Goal: Task Accomplishment & Management: Manage account settings

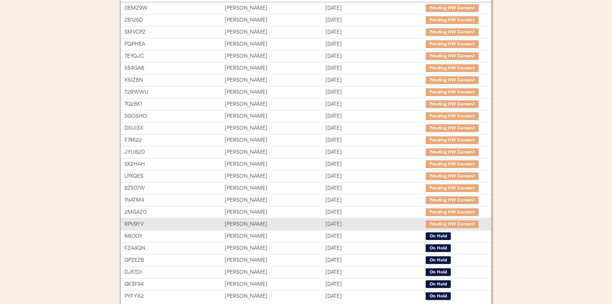
scroll to position [116, 0]
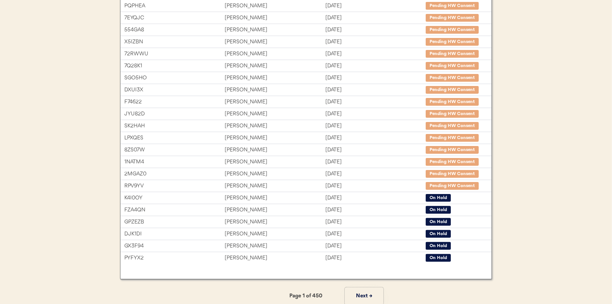
click at [364, 292] on button "Next →" at bounding box center [364, 295] width 39 height 17
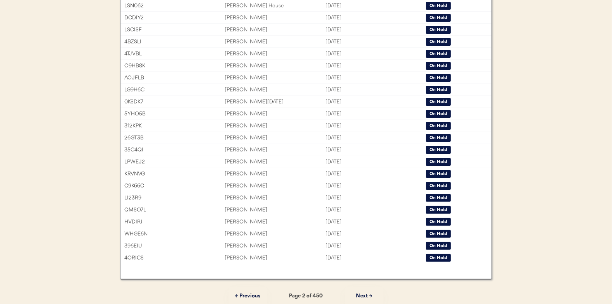
click at [368, 296] on button "Next →" at bounding box center [364, 295] width 39 height 17
click at [357, 292] on button "Next →" at bounding box center [364, 295] width 39 height 17
click at [361, 297] on button "Next →" at bounding box center [364, 295] width 39 height 17
click at [364, 294] on button "Next →" at bounding box center [364, 295] width 39 height 17
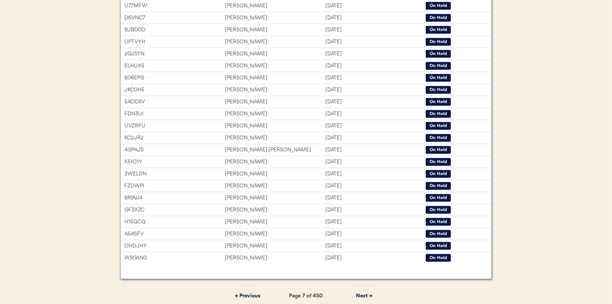
click at [364, 294] on button "Next →" at bounding box center [364, 295] width 39 height 17
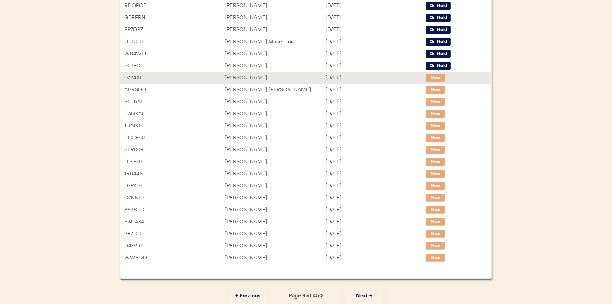
click at [284, 74] on div "Diego Salas" at bounding box center [275, 78] width 100 height 9
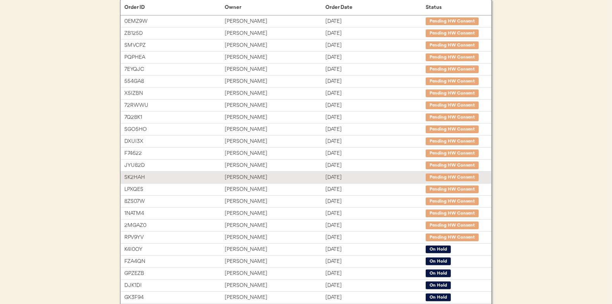
scroll to position [119, 0]
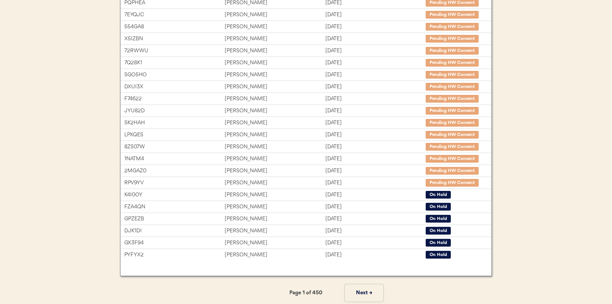
click at [368, 290] on button "Next →" at bounding box center [364, 292] width 39 height 17
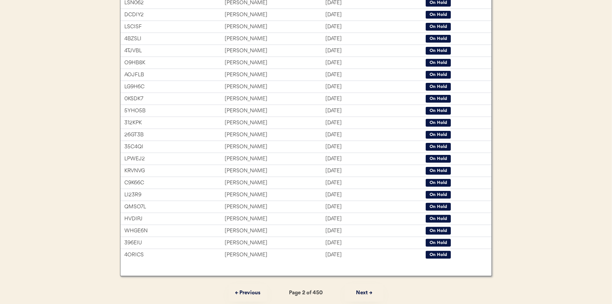
click at [368, 290] on button "Next →" at bounding box center [364, 292] width 39 height 17
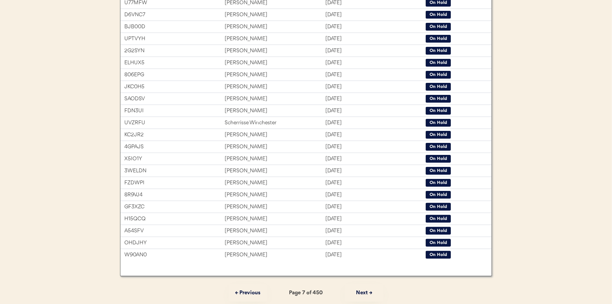
click at [368, 290] on button "Next →" at bounding box center [364, 292] width 39 height 17
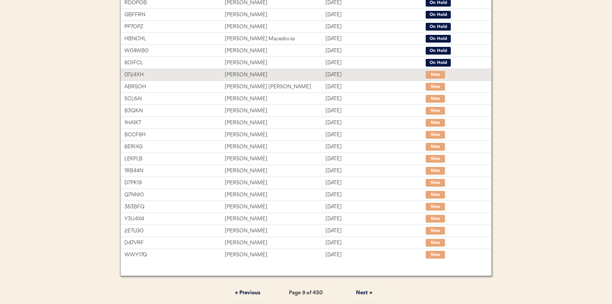
click at [268, 75] on div "[PERSON_NAME]" at bounding box center [275, 74] width 100 height 9
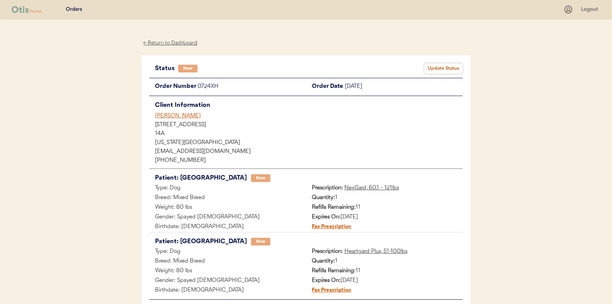
click at [439, 67] on button "Update Status" at bounding box center [443, 68] width 39 height 11
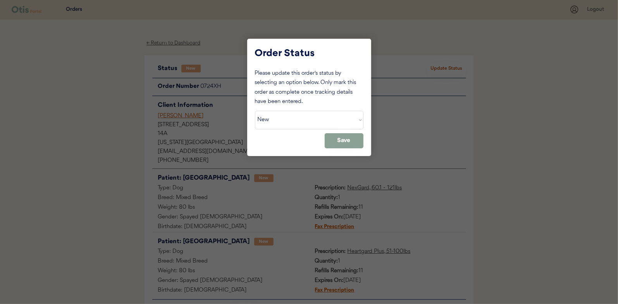
click at [299, 118] on select "Status On Hold New In Progress Complete Pending HW Consent Canceled" at bounding box center [309, 120] width 108 height 19
select select ""in_progress""
click at [255, 111] on select "Status On Hold New In Progress Complete Pending HW Consent Canceled" at bounding box center [309, 120] width 108 height 19
click at [341, 146] on button "Save" at bounding box center [343, 140] width 39 height 15
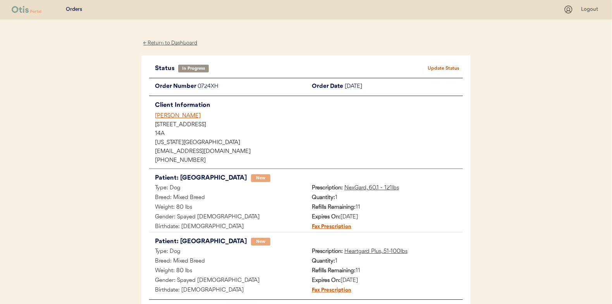
click at [176, 42] on div "← Return to Dashboard" at bounding box center [170, 43] width 58 height 9
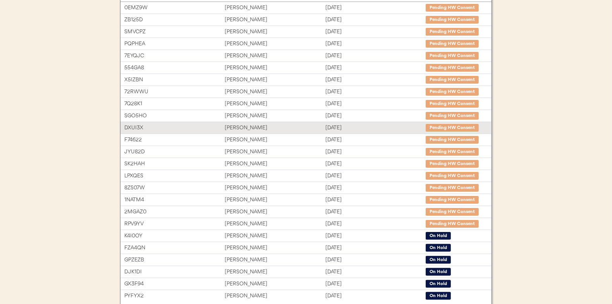
scroll to position [119, 0]
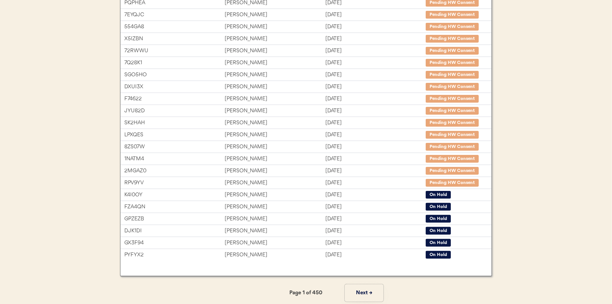
click at [362, 289] on button "Next →" at bounding box center [364, 292] width 39 height 17
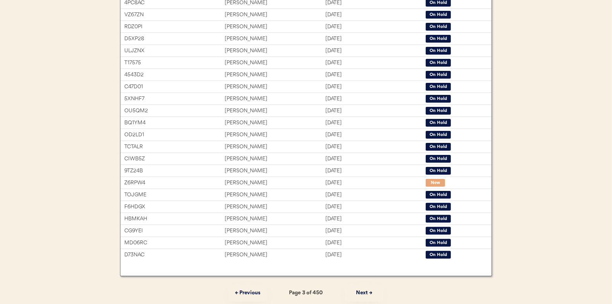
click at [362, 289] on button "Next →" at bounding box center [364, 292] width 39 height 17
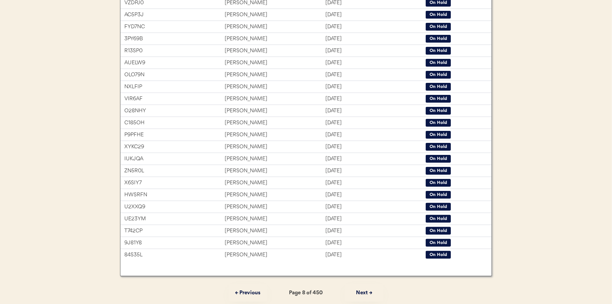
click at [362, 289] on button "Next →" at bounding box center [364, 292] width 39 height 17
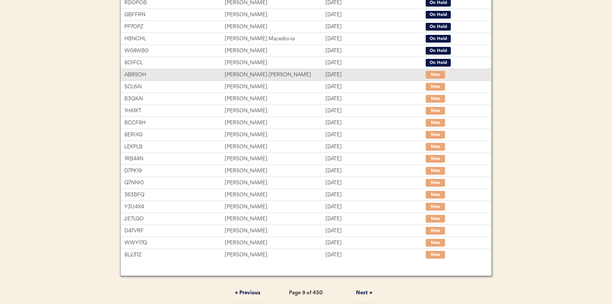
click at [271, 75] on div "Tyler Jay Gilyard" at bounding box center [275, 74] width 100 height 9
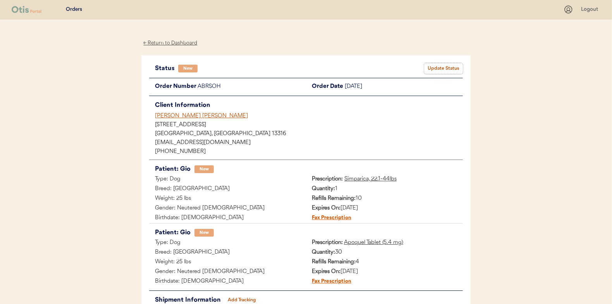
click at [433, 65] on button "Update Status" at bounding box center [443, 68] width 39 height 11
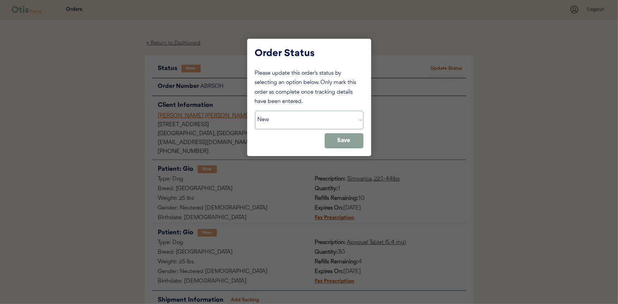
click at [313, 115] on select "Status On Hold New In Progress Complete Pending HW Consent Canceled" at bounding box center [309, 120] width 108 height 19
select select ""in_progress""
click at [255, 111] on select "Status On Hold New In Progress Complete Pending HW Consent Canceled" at bounding box center [309, 120] width 108 height 19
click at [349, 148] on button "Save" at bounding box center [343, 140] width 39 height 15
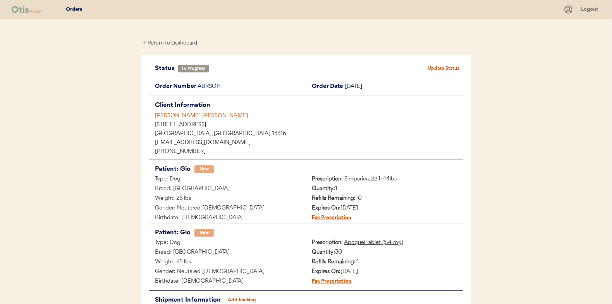
click at [163, 42] on div "← Return to Dashboard" at bounding box center [170, 43] width 58 height 9
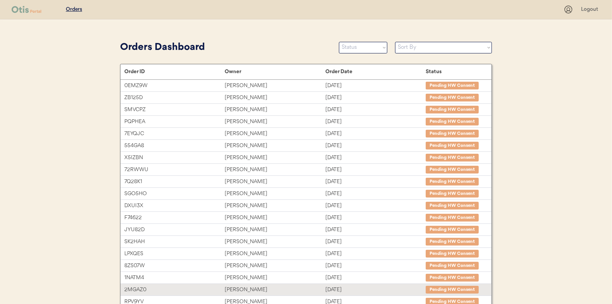
scroll to position [119, 0]
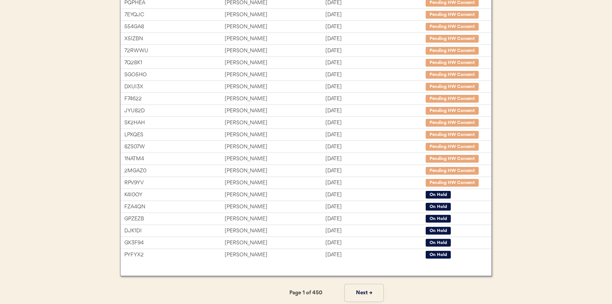
click at [364, 294] on button "Next →" at bounding box center [364, 292] width 39 height 17
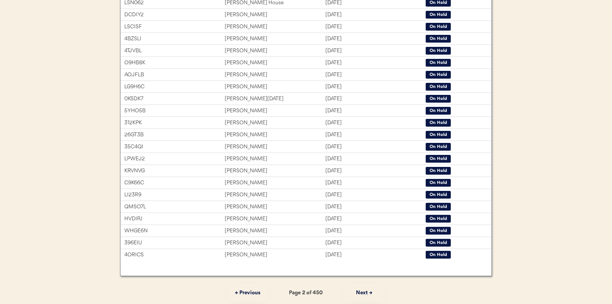
click at [365, 293] on button "Next →" at bounding box center [364, 292] width 39 height 17
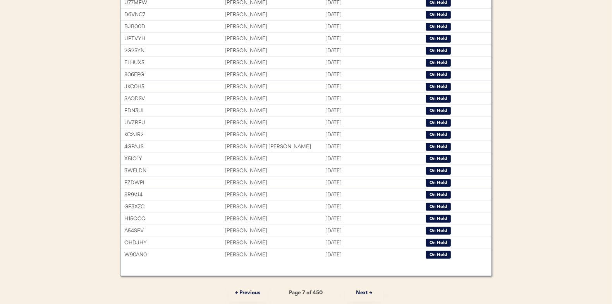
click at [365, 292] on button "Next →" at bounding box center [364, 292] width 39 height 17
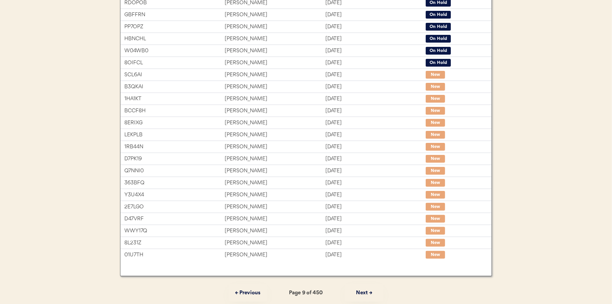
click at [270, 74] on div "Erin Miller" at bounding box center [275, 74] width 100 height 9
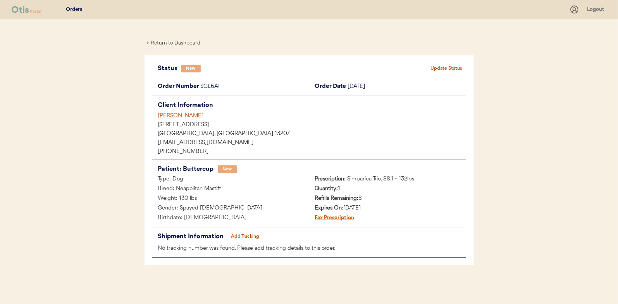
click at [450, 71] on button "Update Status" at bounding box center [446, 68] width 39 height 11
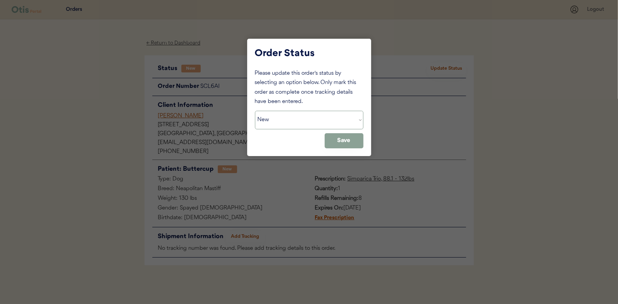
click at [302, 115] on select "Status On Hold New In Progress Complete Pending HW Consent Canceled" at bounding box center [309, 120] width 108 height 19
select select ""in_progress""
click at [255, 111] on select "Status On Hold New In Progress Complete Pending HW Consent Canceled" at bounding box center [309, 120] width 108 height 19
click at [354, 147] on button "Save" at bounding box center [343, 140] width 39 height 15
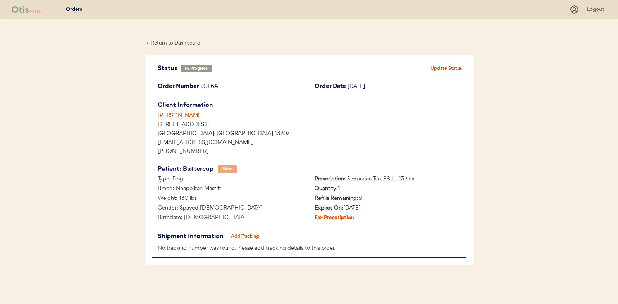
click at [159, 41] on div "← Return to Dashboard" at bounding box center [173, 43] width 58 height 9
click at [184, 44] on div "← Return to Dashboard" at bounding box center [173, 43] width 58 height 9
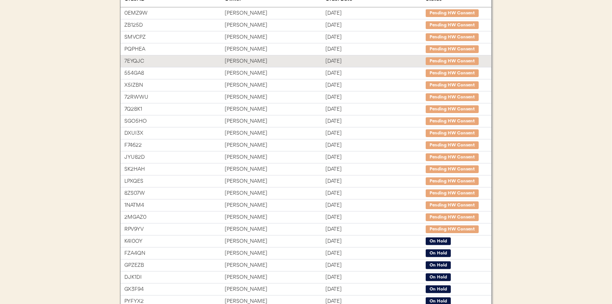
scroll to position [119, 0]
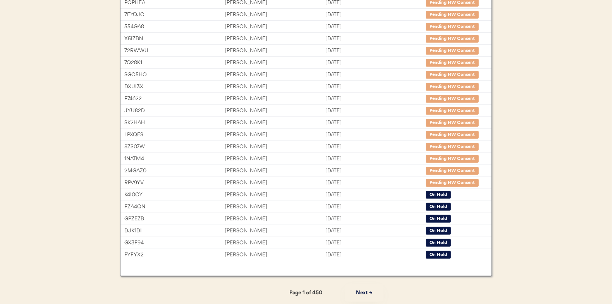
click at [362, 290] on button "Next →" at bounding box center [364, 292] width 39 height 17
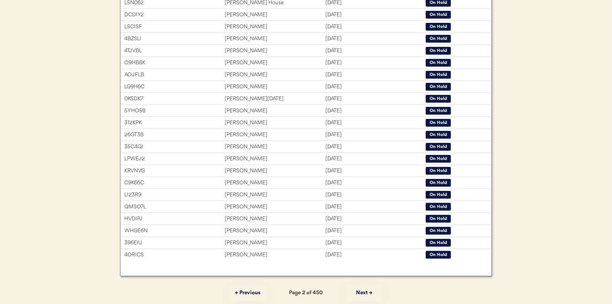
click at [362, 290] on button "Next →" at bounding box center [364, 292] width 39 height 17
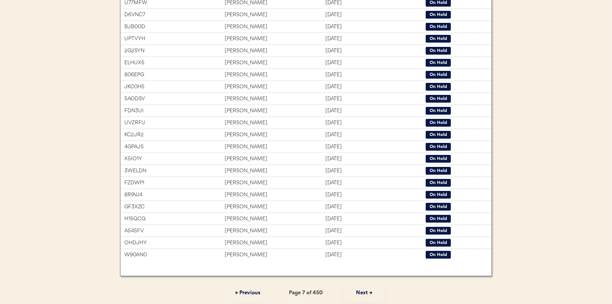
click at [362, 290] on button "Next →" at bounding box center [364, 292] width 39 height 17
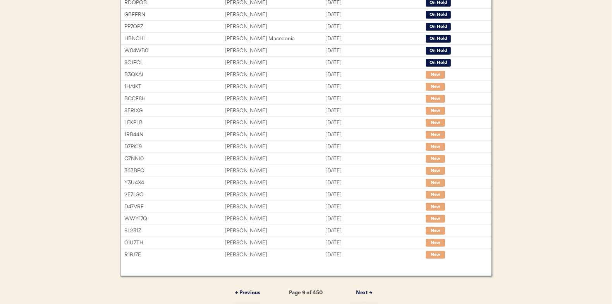
click at [360, 290] on button "Next →" at bounding box center [364, 292] width 39 height 17
click at [253, 292] on button "← Previous" at bounding box center [247, 292] width 39 height 17
click at [368, 292] on button "Next →" at bounding box center [364, 292] width 39 height 17
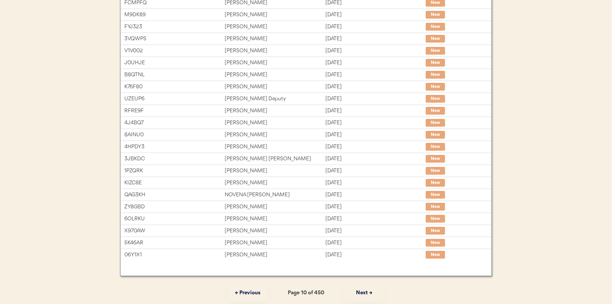
click at [368, 292] on button "Next →" at bounding box center [364, 292] width 39 height 17
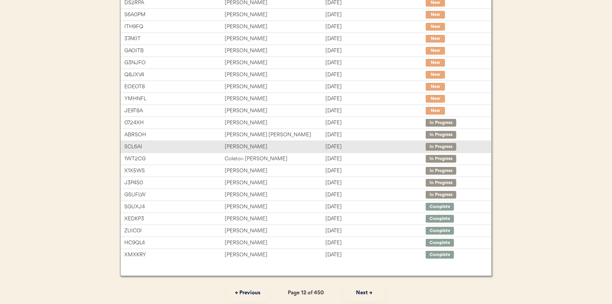
click at [272, 145] on div "[PERSON_NAME]" at bounding box center [275, 146] width 100 height 9
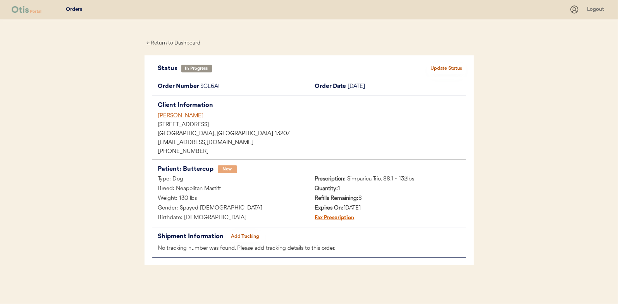
click at [180, 44] on div "← Return to Dashboard" at bounding box center [173, 43] width 58 height 9
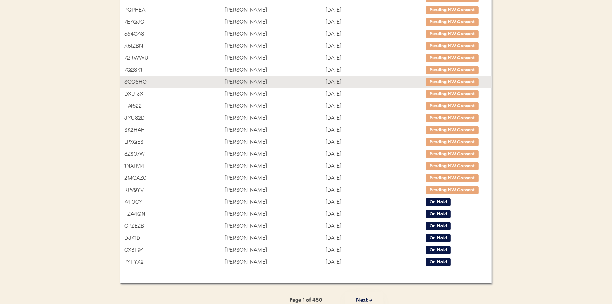
scroll to position [119, 0]
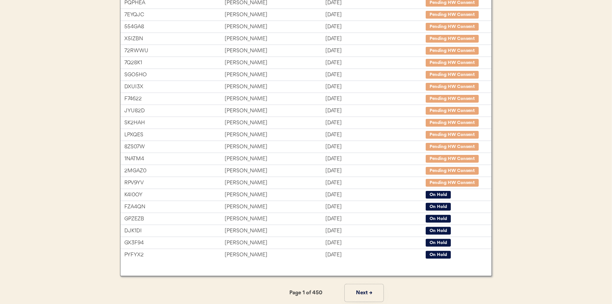
click at [366, 291] on button "Next →" at bounding box center [364, 292] width 39 height 17
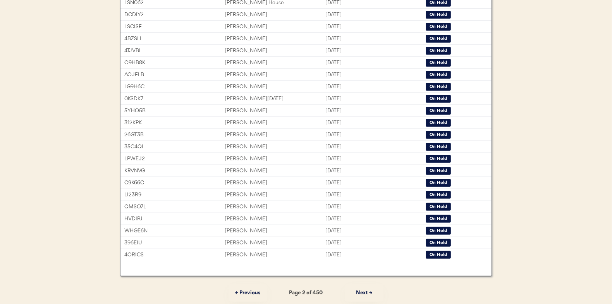
click at [366, 291] on button "Next →" at bounding box center [364, 292] width 39 height 17
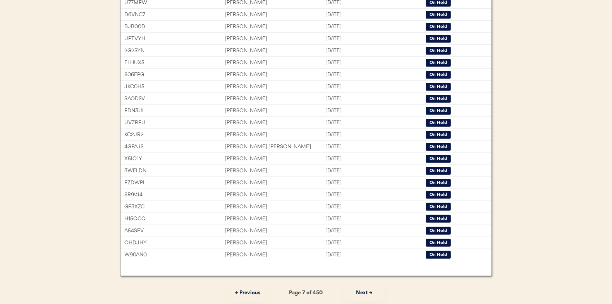
click at [366, 291] on button "Next →" at bounding box center [364, 292] width 39 height 17
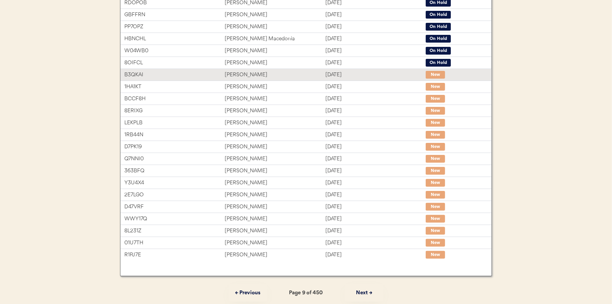
click at [267, 76] on div "Christine Leidy" at bounding box center [275, 74] width 100 height 9
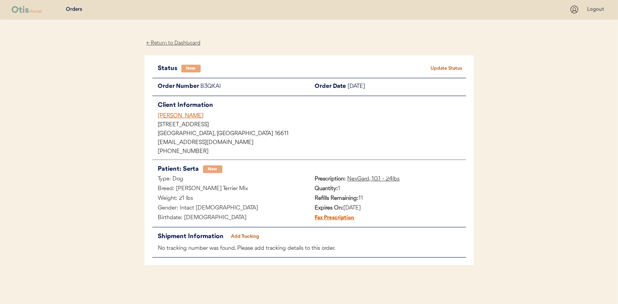
click at [449, 68] on button "Update Status" at bounding box center [446, 68] width 39 height 11
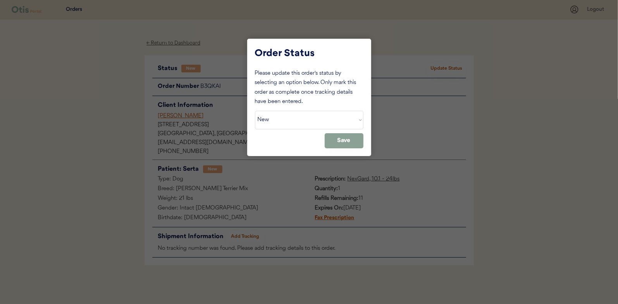
click at [311, 112] on select "Status On Hold New In Progress Complete Pending HW Consent Canceled" at bounding box center [309, 120] width 108 height 19
select select ""in_progress""
click at [255, 111] on select "Status On Hold New In Progress Complete Pending HW Consent Canceled" at bounding box center [309, 120] width 108 height 19
click at [350, 141] on button "Save" at bounding box center [343, 140] width 39 height 15
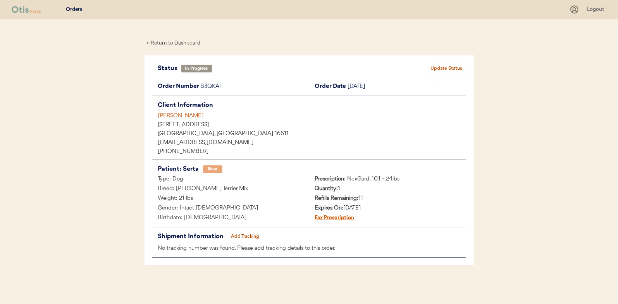
click at [158, 43] on div "← Return to Dashboard" at bounding box center [173, 43] width 58 height 9
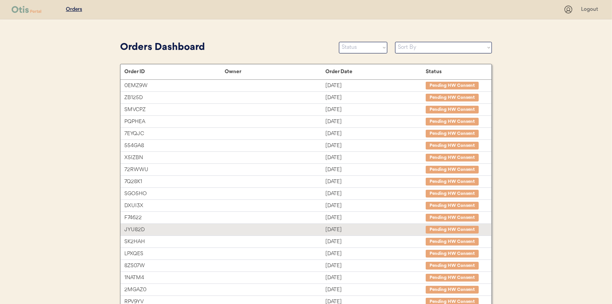
scroll to position [119, 0]
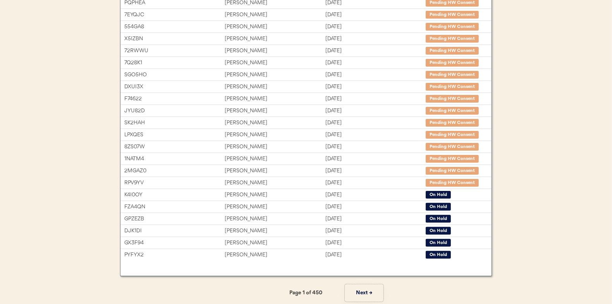
click at [371, 290] on button "Next →" at bounding box center [364, 292] width 39 height 17
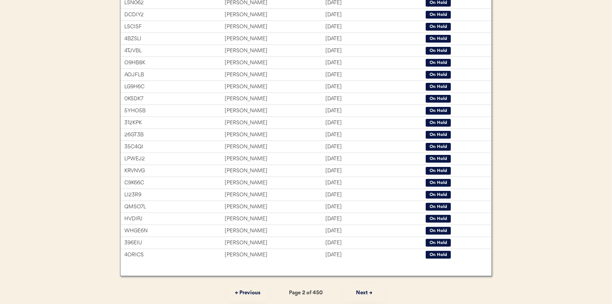
click at [371, 290] on button "Next →" at bounding box center [364, 292] width 39 height 17
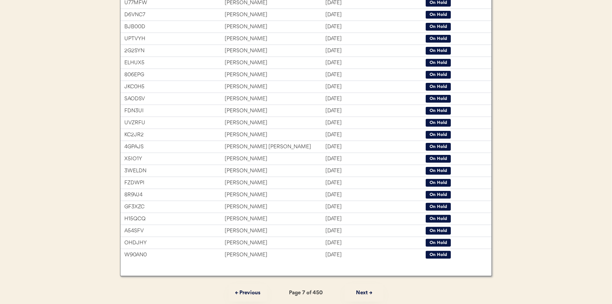
click at [370, 290] on button "Next →" at bounding box center [364, 292] width 39 height 17
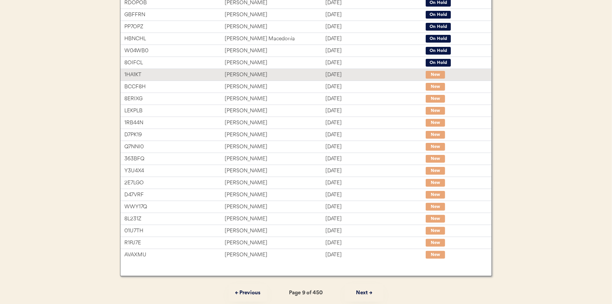
click at [247, 74] on div "Andi Shirley" at bounding box center [275, 74] width 100 height 9
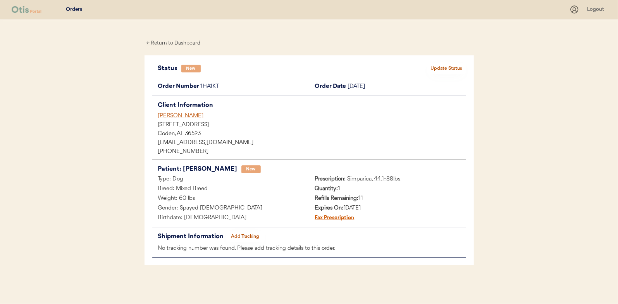
click at [451, 69] on button "Update Status" at bounding box center [446, 68] width 39 height 11
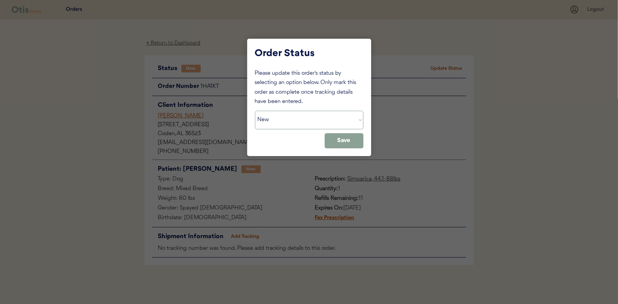
click at [285, 117] on select "Status On Hold New In Progress Complete Pending HW Consent Canceled" at bounding box center [309, 120] width 108 height 19
select select ""in_progress""
click at [255, 111] on select "Status On Hold New In Progress Complete Pending HW Consent Canceled" at bounding box center [309, 120] width 108 height 19
click at [345, 143] on button "Save" at bounding box center [343, 140] width 39 height 15
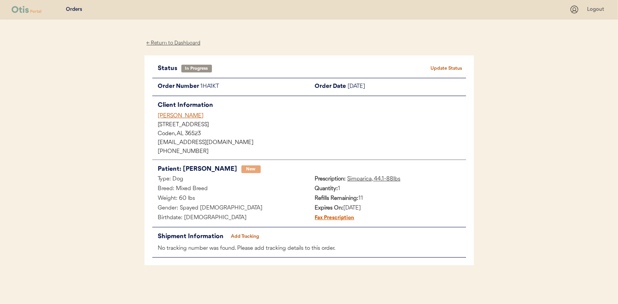
click at [168, 45] on div "← Return to Dashboard" at bounding box center [173, 43] width 58 height 9
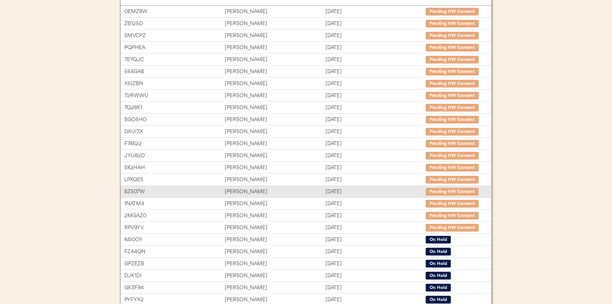
scroll to position [119, 0]
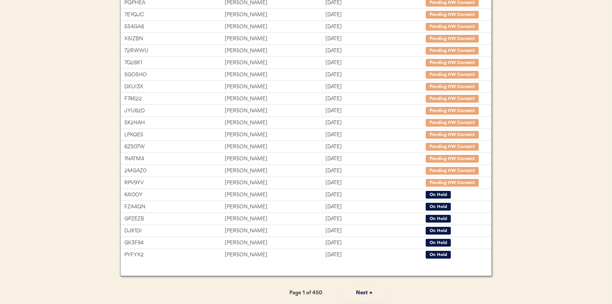
click at [362, 290] on button "Next →" at bounding box center [364, 292] width 39 height 17
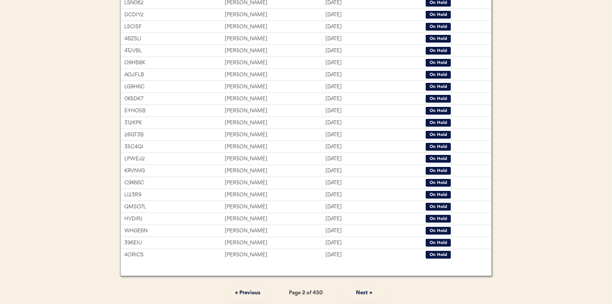
click at [362, 290] on button "Next →" at bounding box center [364, 292] width 39 height 17
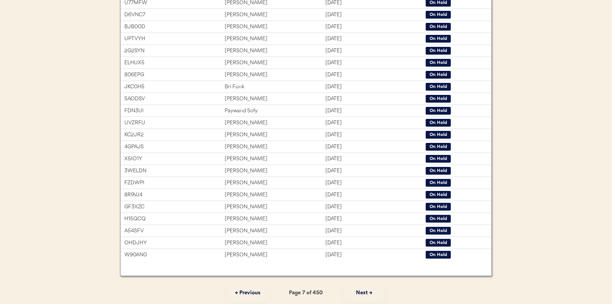
click at [362, 290] on button "Next →" at bounding box center [364, 292] width 39 height 17
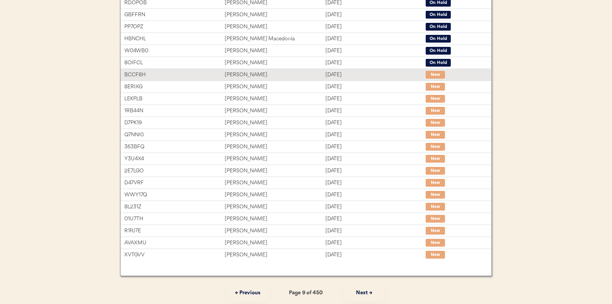
click at [373, 70] on div "Sep 14, 2025" at bounding box center [375, 74] width 100 height 9
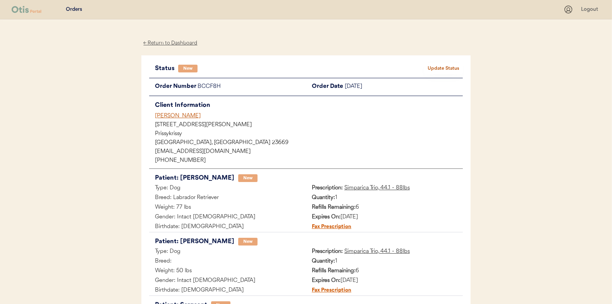
click at [443, 65] on button "Update Status" at bounding box center [443, 68] width 39 height 11
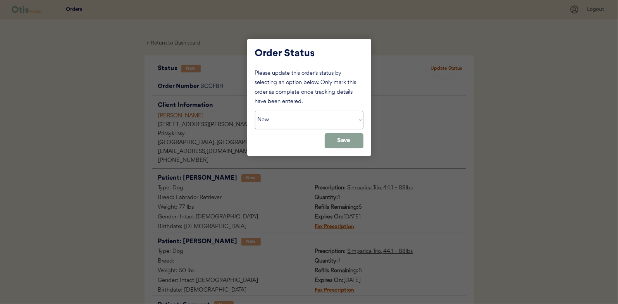
click at [305, 118] on select "Status On Hold New In Progress Complete Pending HW Consent Canceled" at bounding box center [309, 120] width 108 height 19
select select ""in_progress""
click at [255, 111] on select "Status On Hold New In Progress Complete Pending HW Consent Canceled" at bounding box center [309, 120] width 108 height 19
click at [352, 143] on button "Save" at bounding box center [343, 140] width 39 height 15
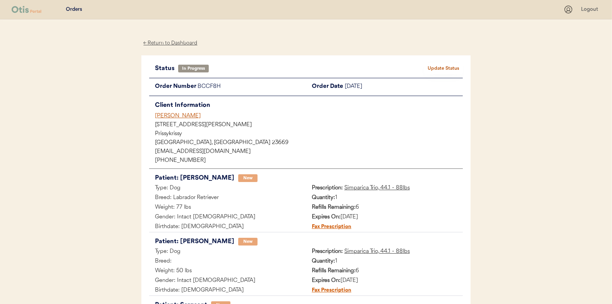
click at [166, 43] on div "← Return to Dashboard" at bounding box center [170, 43] width 58 height 9
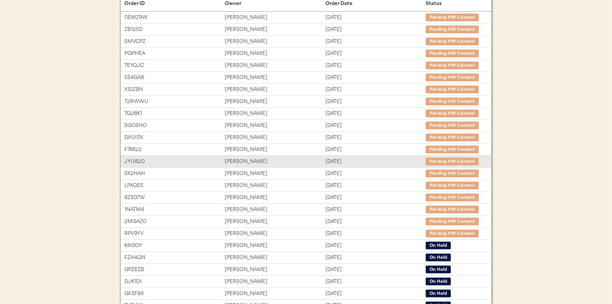
scroll to position [119, 0]
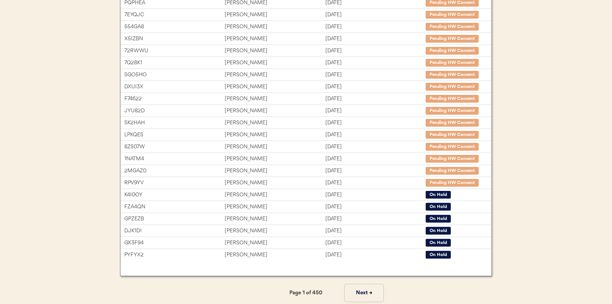
click at [359, 288] on button "Next →" at bounding box center [364, 292] width 39 height 17
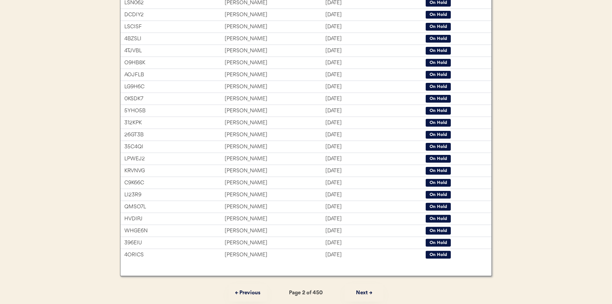
click at [359, 288] on button "Next →" at bounding box center [364, 292] width 39 height 17
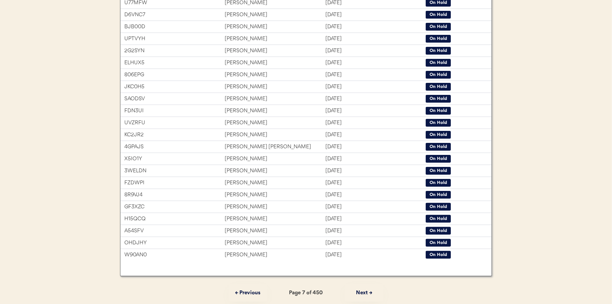
click at [359, 288] on button "Next →" at bounding box center [364, 292] width 39 height 17
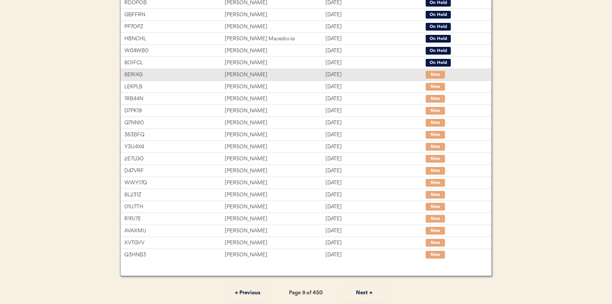
click at [390, 77] on div "Sep 14, 2025" at bounding box center [375, 74] width 100 height 9
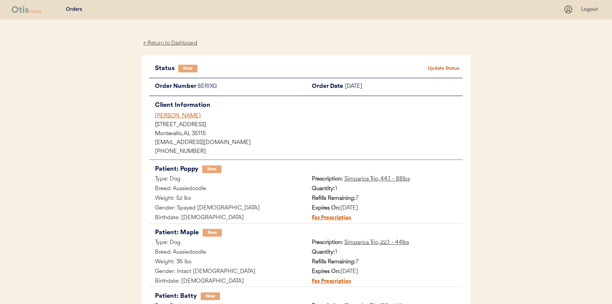
click at [443, 67] on button "Update Status" at bounding box center [443, 68] width 39 height 11
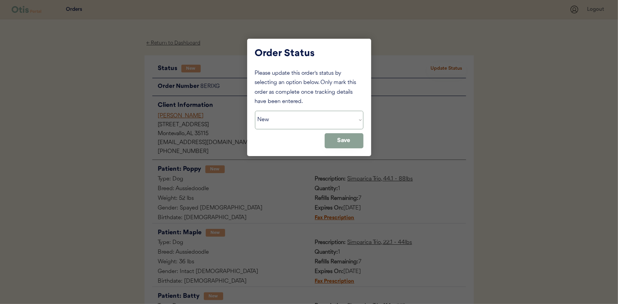
click at [284, 119] on select "Status On Hold New In Progress Complete Pending HW Consent Canceled" at bounding box center [309, 120] width 108 height 19
select select ""in_progress""
click at [255, 111] on select "Status On Hold New In Progress Complete Pending HW Consent Canceled" at bounding box center [309, 120] width 108 height 19
click at [345, 144] on button "Save" at bounding box center [343, 140] width 39 height 15
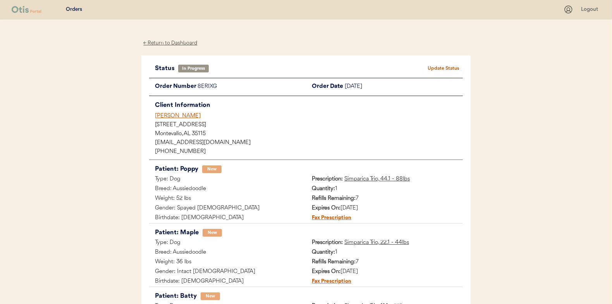
click at [178, 43] on div "← Return to Dashboard" at bounding box center [170, 43] width 58 height 9
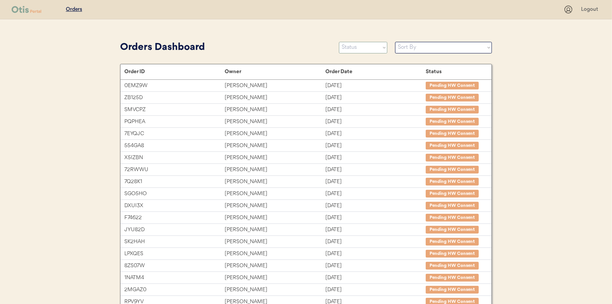
click at [380, 48] on select "Status On Hold New In Progress Complete Pending HW Consent Canceled" at bounding box center [363, 48] width 48 height 12
select select ""new""
click at [339, 42] on select "Status On Hold New In Progress Complete Pending HW Consent Canceled" at bounding box center [363, 48] width 48 height 12
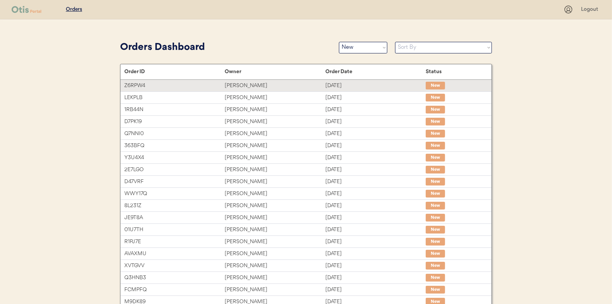
click at [360, 84] on div "[DATE]" at bounding box center [375, 85] width 100 height 9
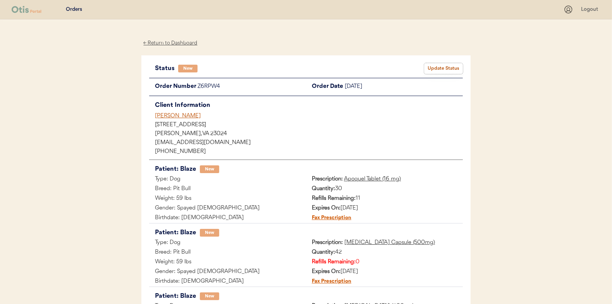
click at [436, 69] on button "Update Status" at bounding box center [443, 68] width 39 height 11
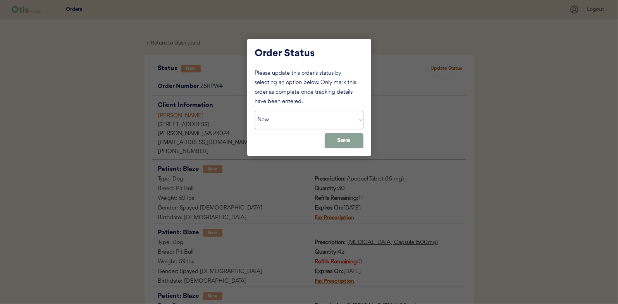
click at [292, 120] on select "Status On Hold New In Progress Complete Pending HW Consent Canceled" at bounding box center [309, 120] width 108 height 19
select select ""in_progress""
click at [255, 111] on select "Status On Hold New In Progress Complete Pending HW Consent Canceled" at bounding box center [309, 120] width 108 height 19
click at [355, 141] on button "Save" at bounding box center [343, 140] width 39 height 15
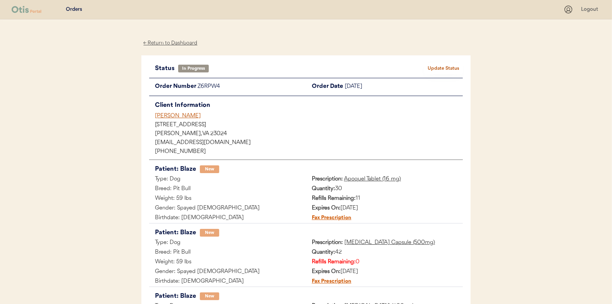
click at [175, 42] on div "← Return to Dashboard" at bounding box center [170, 43] width 58 height 9
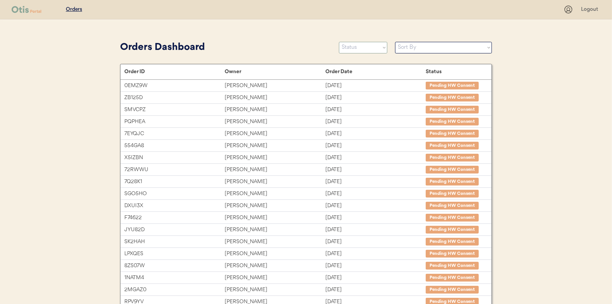
click at [373, 48] on select "Status On Hold New In Progress Complete Pending HW Consent Canceled" at bounding box center [363, 48] width 48 height 12
select select ""new""
click at [339, 42] on select "Status On Hold New In Progress Complete Pending HW Consent Canceled" at bounding box center [363, 48] width 48 height 12
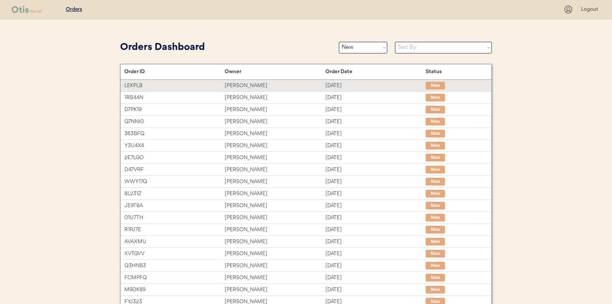
click at [380, 86] on div "[DATE]" at bounding box center [375, 85] width 100 height 9
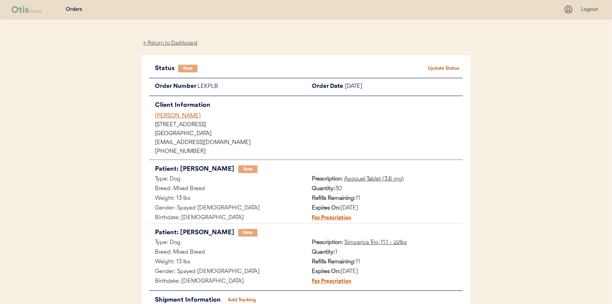
click at [432, 70] on button "Update Status" at bounding box center [443, 68] width 39 height 11
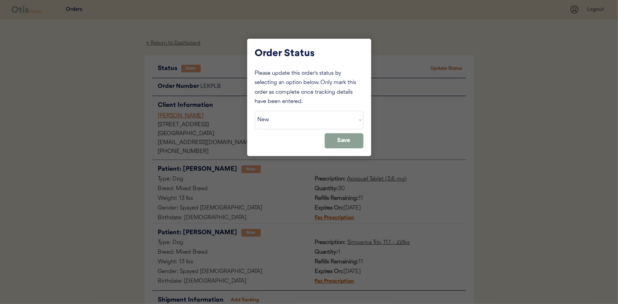
click at [288, 121] on select "Status On Hold New In Progress Complete Pending HW Consent Canceled" at bounding box center [309, 120] width 108 height 19
select select ""in_progress""
click at [255, 111] on select "Status On Hold New In Progress Complete Pending HW Consent Canceled" at bounding box center [309, 120] width 108 height 19
click at [348, 147] on button "Save" at bounding box center [343, 140] width 39 height 15
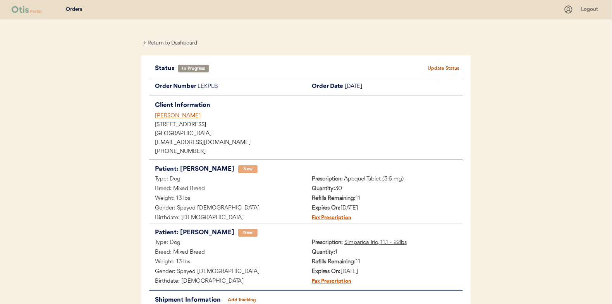
click at [176, 41] on div "← Return to Dashboard" at bounding box center [170, 43] width 58 height 9
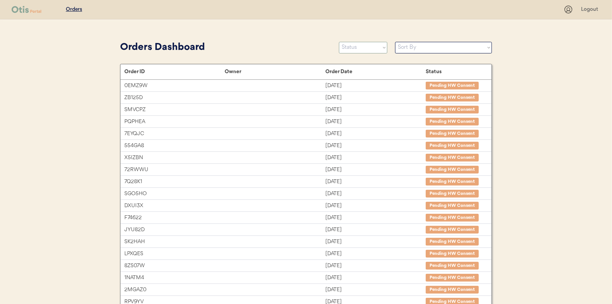
click at [376, 48] on select "Status On Hold New In Progress Complete Pending HW Consent Canceled" at bounding box center [363, 48] width 48 height 12
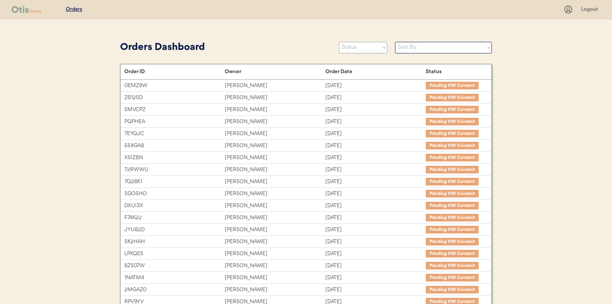
select select ""new""
click at [339, 42] on select "Status On Hold New In Progress Complete Pending HW Consent Canceled" at bounding box center [363, 48] width 48 height 12
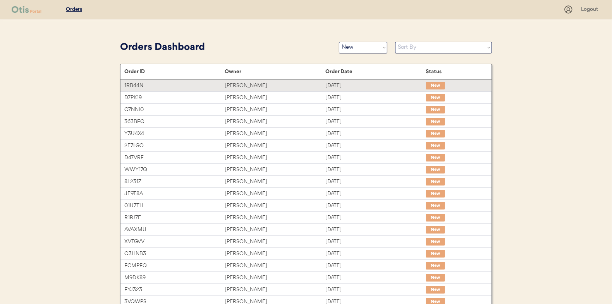
click at [366, 85] on div "[DATE]" at bounding box center [375, 85] width 100 height 9
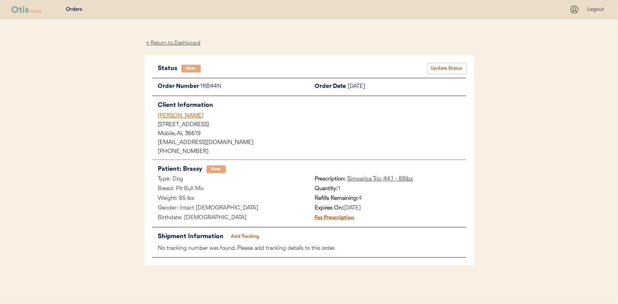
click at [451, 71] on button "Update Status" at bounding box center [446, 68] width 39 height 11
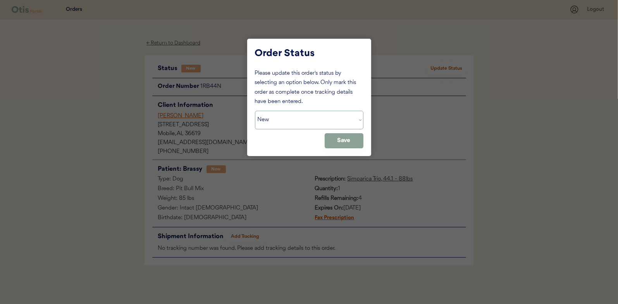
click at [317, 118] on select "Status On Hold New In Progress Complete Pending HW Consent Canceled" at bounding box center [309, 120] width 108 height 19
select select ""in_progress""
click at [255, 111] on select "Status On Hold New In Progress Complete Pending HW Consent Canceled" at bounding box center [309, 120] width 108 height 19
click at [334, 142] on button "Save" at bounding box center [343, 140] width 39 height 15
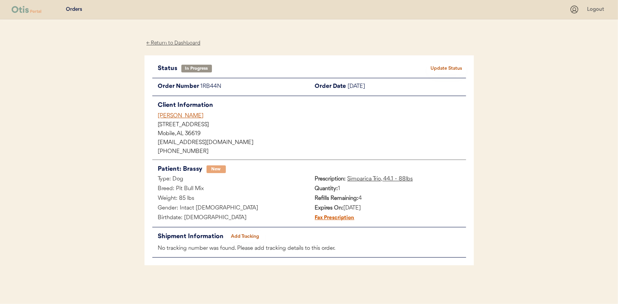
click at [174, 46] on div "← Return to Dashboard" at bounding box center [173, 43] width 58 height 9
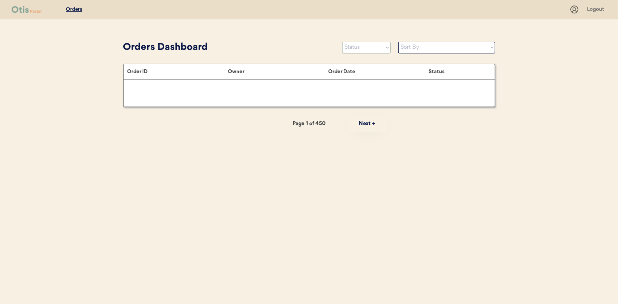
click at [381, 46] on select "Status On Hold New In Progress Complete Pending HW Consent Canceled" at bounding box center [366, 48] width 48 height 12
select select ""new""
click at [342, 42] on select "Status On Hold New In Progress Complete Pending HW Consent Canceled" at bounding box center [366, 48] width 48 height 12
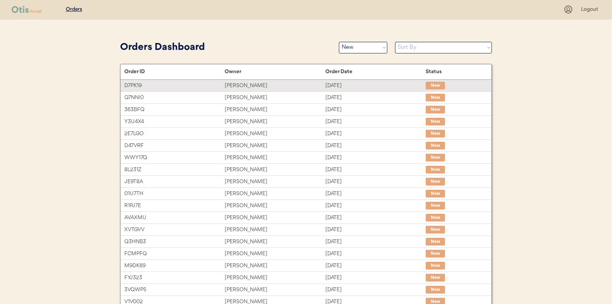
click at [354, 88] on div "[DATE]" at bounding box center [375, 85] width 100 height 9
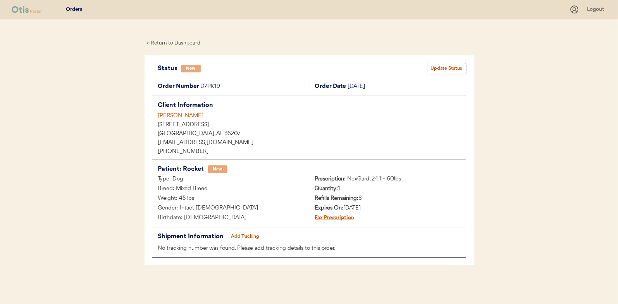
click at [448, 69] on button "Update Status" at bounding box center [446, 68] width 39 height 11
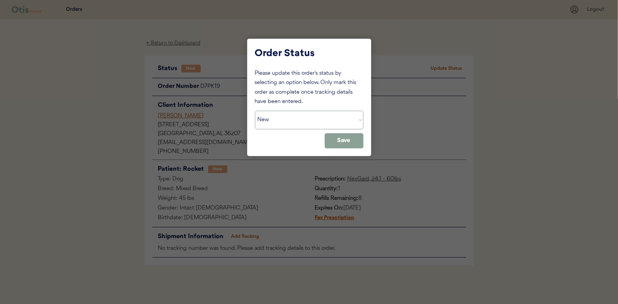
click at [328, 121] on select "Status On Hold New In Progress Complete Pending HW Consent Canceled" at bounding box center [309, 120] width 108 height 19
select select ""in_progress""
click at [255, 111] on select "Status On Hold New In Progress Complete Pending HW Consent Canceled" at bounding box center [309, 120] width 108 height 19
click at [344, 143] on button "Save" at bounding box center [343, 140] width 39 height 15
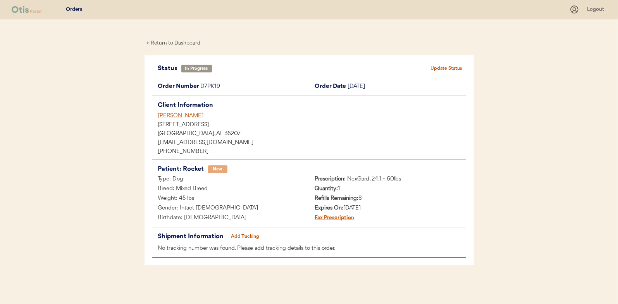
click at [173, 41] on div "← Return to Dashboard" at bounding box center [173, 43] width 58 height 9
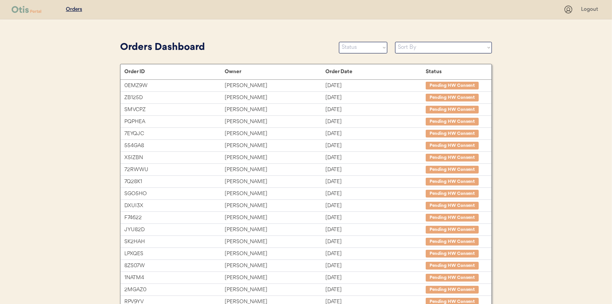
click at [355, 46] on select "Status On Hold New In Progress Complete Pending HW Consent Canceled" at bounding box center [363, 48] width 48 height 12
select select ""new""
click at [339, 42] on select "Status On Hold New In Progress Complete Pending HW Consent Canceled" at bounding box center [363, 48] width 48 height 12
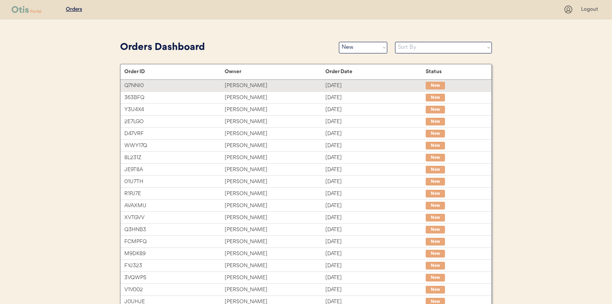
click at [326, 82] on div "[DATE]" at bounding box center [375, 85] width 100 height 9
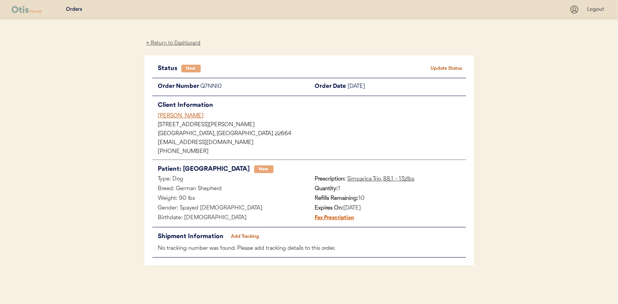
click at [446, 71] on button "Update Status" at bounding box center [446, 68] width 39 height 11
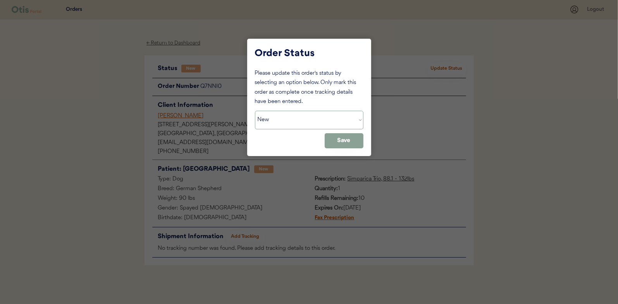
click at [341, 116] on select "Status On Hold New In Progress Complete Pending HW Consent Canceled" at bounding box center [309, 120] width 108 height 19
select select ""in_progress""
click at [255, 111] on select "Status On Hold New In Progress Complete Pending HW Consent Canceled" at bounding box center [309, 120] width 108 height 19
click at [348, 139] on button "Save" at bounding box center [343, 140] width 39 height 15
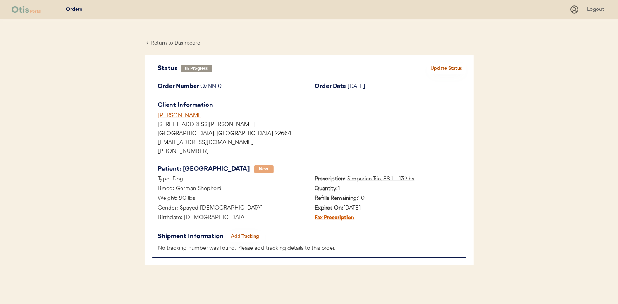
click at [177, 41] on div "← Return to Dashboard" at bounding box center [173, 43] width 58 height 9
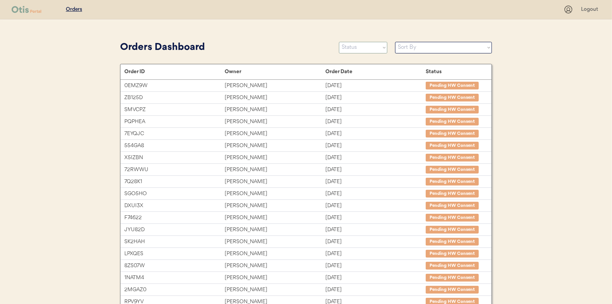
click at [383, 51] on select "Status On Hold New In Progress Complete Pending HW Consent Canceled" at bounding box center [363, 48] width 48 height 12
select select ""new""
click at [339, 42] on select "Status On Hold New In Progress Complete Pending HW Consent Canceled" at bounding box center [363, 48] width 48 height 12
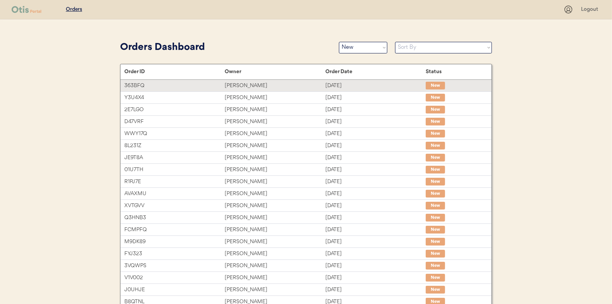
click at [367, 86] on div "[DATE]" at bounding box center [375, 85] width 100 height 9
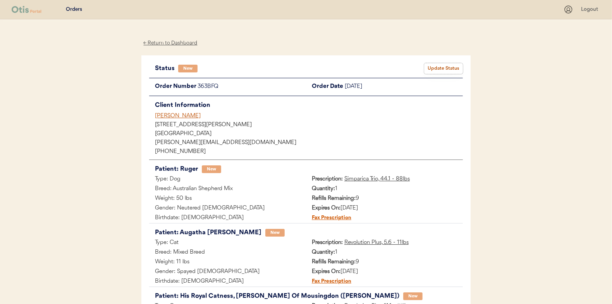
drag, startPoint x: 403, startPoint y: 130, endPoint x: 431, endPoint y: 68, distance: 68.4
click at [431, 68] on button "Update Status" at bounding box center [443, 68] width 39 height 11
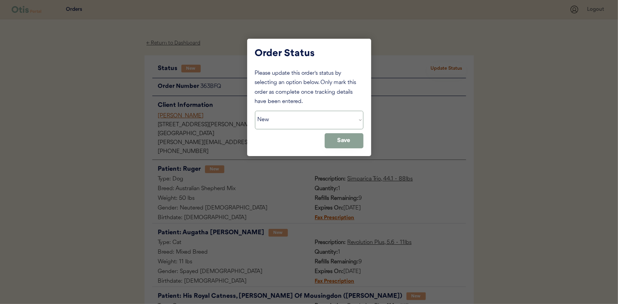
click at [302, 126] on select "Status On Hold New In Progress Complete Pending HW Consent Canceled" at bounding box center [309, 120] width 108 height 19
select select ""in_progress""
click at [255, 111] on select "Status On Hold New In Progress Complete Pending HW Consent Canceled" at bounding box center [309, 120] width 108 height 19
click at [340, 138] on button "Save" at bounding box center [343, 140] width 39 height 15
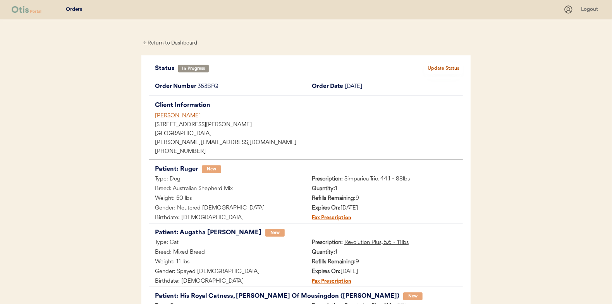
click at [161, 41] on div "← Return to Dashboard" at bounding box center [170, 43] width 58 height 9
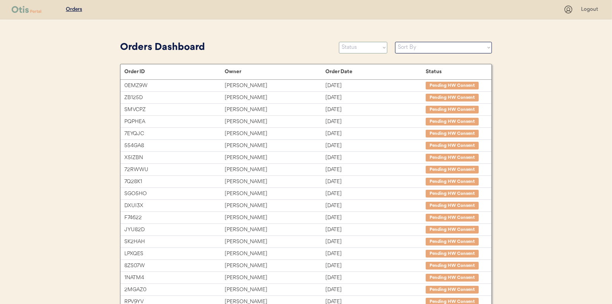
click at [362, 48] on select "Status On Hold New In Progress Complete Pending HW Consent Canceled" at bounding box center [363, 48] width 48 height 12
click at [339, 42] on select "Status On Hold New In Progress Complete Pending HW Consent Canceled" at bounding box center [363, 48] width 48 height 12
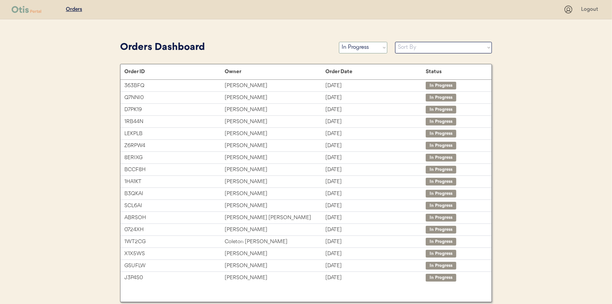
click at [357, 48] on select "Status On Hold New In Progress Complete Pending HW Consent Canceled" at bounding box center [363, 48] width 48 height 12
select select ""new""
click at [339, 42] on select "Status On Hold New In Progress Complete Pending HW Consent Canceled" at bounding box center [363, 48] width 48 height 12
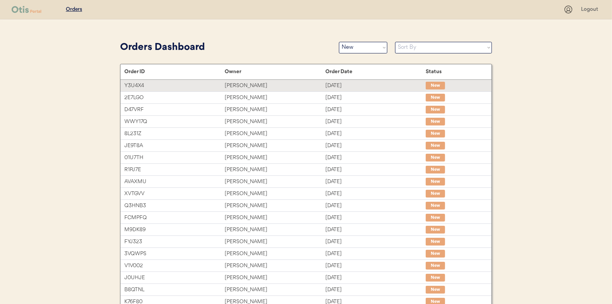
click at [388, 88] on div "Sep 14, 2025" at bounding box center [375, 85] width 100 height 9
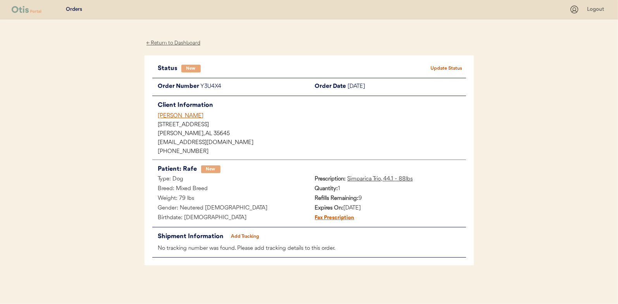
click at [455, 69] on button "Update Status" at bounding box center [446, 68] width 39 height 11
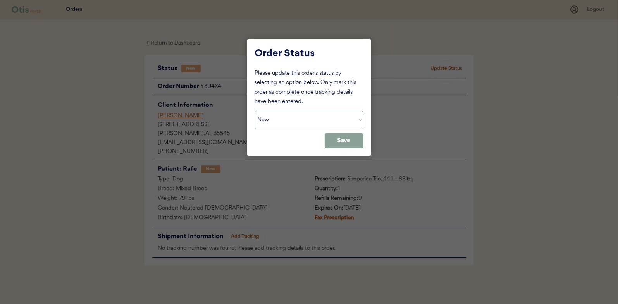
drag, startPoint x: 325, startPoint y: 119, endPoint x: 319, endPoint y: 120, distance: 6.4
click at [325, 119] on select "Status On Hold New In Progress Complete Pending HW Consent Canceled" at bounding box center [309, 120] width 108 height 19
select select ""in_progress""
click at [255, 111] on select "Status On Hold New In Progress Complete Pending HW Consent Canceled" at bounding box center [309, 120] width 108 height 19
click at [344, 144] on button "Save" at bounding box center [343, 140] width 39 height 15
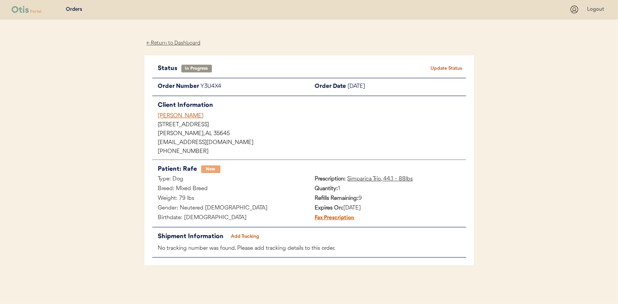
click at [183, 44] on div "← Return to Dashboard" at bounding box center [173, 43] width 58 height 9
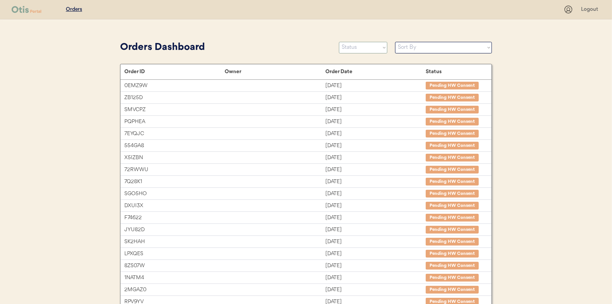
click at [365, 48] on select "Status On Hold New In Progress Complete Pending HW Consent Canceled" at bounding box center [363, 48] width 48 height 12
select select ""new""
click at [339, 42] on select "Status On Hold New In Progress Complete Pending HW Consent Canceled" at bounding box center [363, 48] width 48 height 12
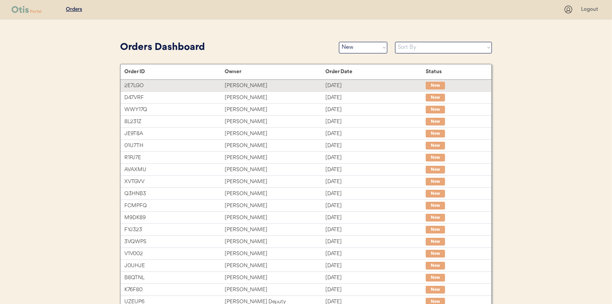
click at [350, 86] on div "Sep 14, 2025" at bounding box center [375, 85] width 100 height 9
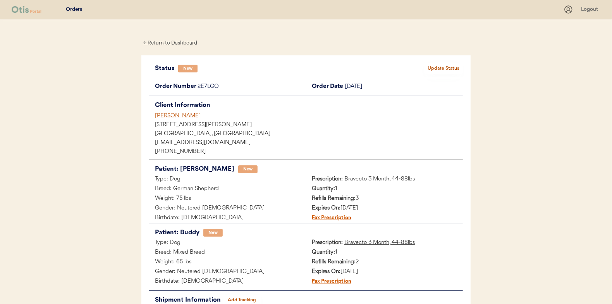
click at [446, 67] on button "Update Status" at bounding box center [443, 68] width 39 height 11
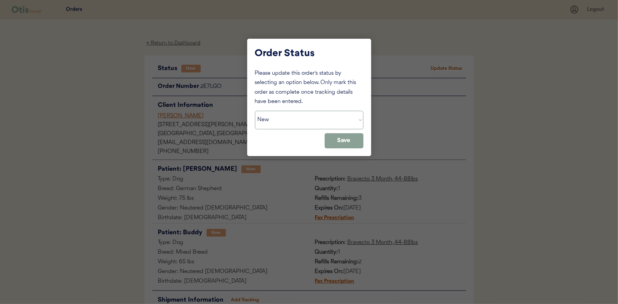
click at [315, 112] on select "Status On Hold New In Progress Complete Pending HW Consent Canceled" at bounding box center [309, 120] width 108 height 19
select select ""in_progress""
click at [255, 111] on select "Status On Hold New In Progress Complete Pending HW Consent Canceled" at bounding box center [309, 120] width 108 height 19
click at [347, 141] on button "Save" at bounding box center [343, 140] width 39 height 15
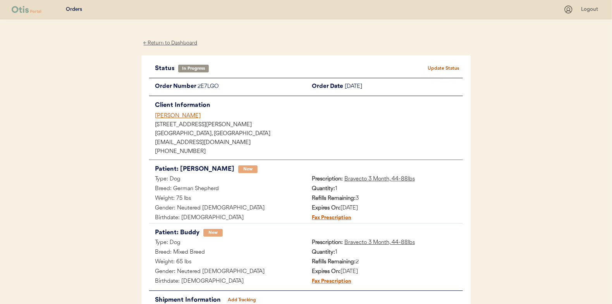
click at [166, 45] on div "← Return to Dashboard" at bounding box center [170, 43] width 58 height 9
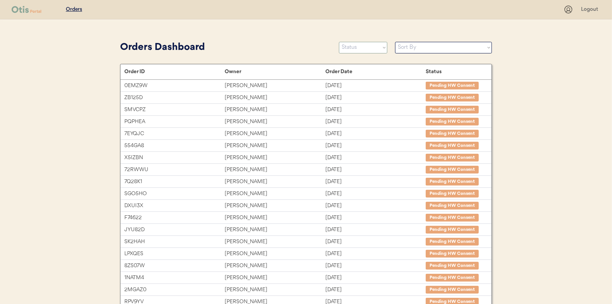
click at [366, 47] on select "Status On Hold New In Progress Complete Pending HW Consent Canceled" at bounding box center [363, 48] width 48 height 12
select select ""new""
click at [339, 42] on select "Status On Hold New In Progress Complete Pending HW Consent Canceled" at bounding box center [363, 48] width 48 height 12
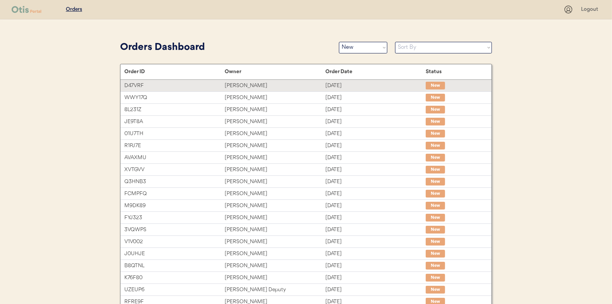
click at [378, 89] on div "Sep 14, 2025" at bounding box center [375, 85] width 100 height 9
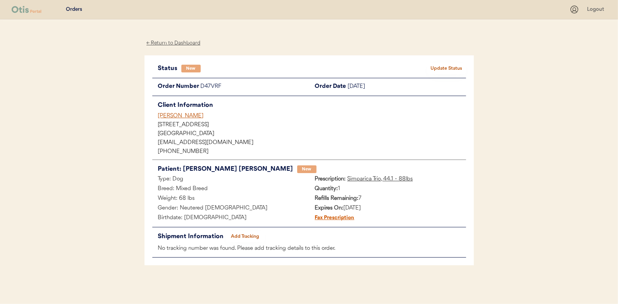
click at [452, 69] on button "Update Status" at bounding box center [446, 68] width 39 height 11
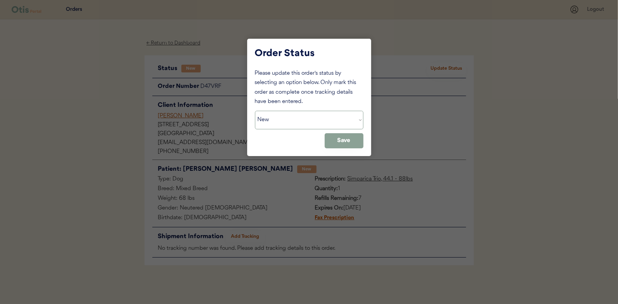
click at [296, 115] on select "Status On Hold New In Progress Complete Pending HW Consent Canceled" at bounding box center [309, 120] width 108 height 19
select select ""in_progress""
click at [255, 111] on select "Status On Hold New In Progress Complete Pending HW Consent Canceled" at bounding box center [309, 120] width 108 height 19
click at [345, 138] on button "Save" at bounding box center [343, 140] width 39 height 15
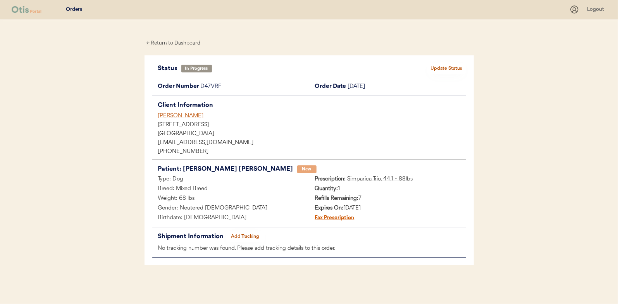
click at [170, 47] on div "← Return to Dashboard" at bounding box center [173, 43] width 58 height 9
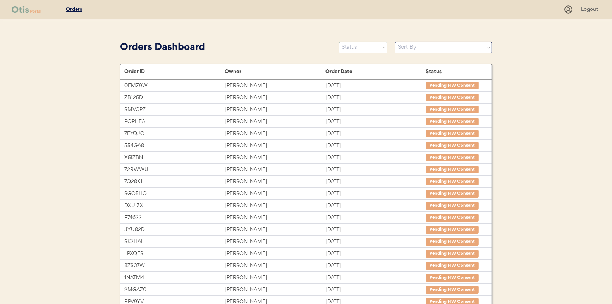
drag, startPoint x: 356, startPoint y: 50, endPoint x: 350, endPoint y: 53, distance: 6.2
click at [356, 50] on select "Status On Hold New In Progress Complete Pending HW Consent Canceled" at bounding box center [363, 48] width 48 height 12
select select ""new""
click at [339, 42] on select "Status On Hold New In Progress Complete Pending HW Consent Canceled" at bounding box center [363, 48] width 48 height 12
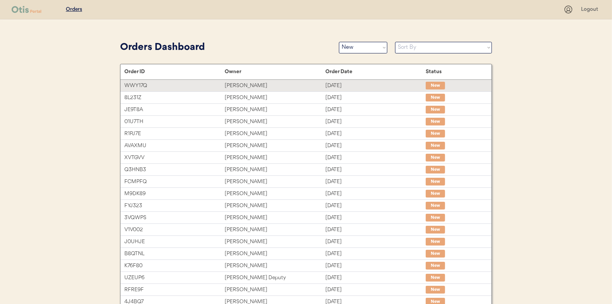
click at [316, 88] on div "Joseph Ruggieri" at bounding box center [275, 85] width 100 height 9
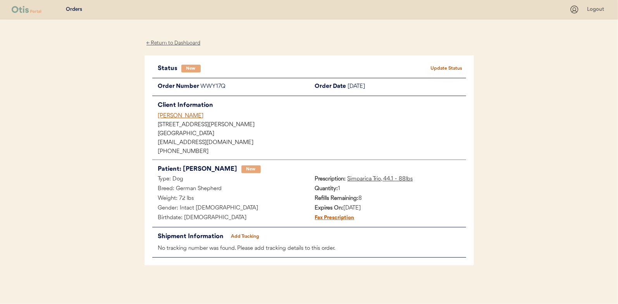
click at [443, 68] on button "Update Status" at bounding box center [446, 68] width 39 height 11
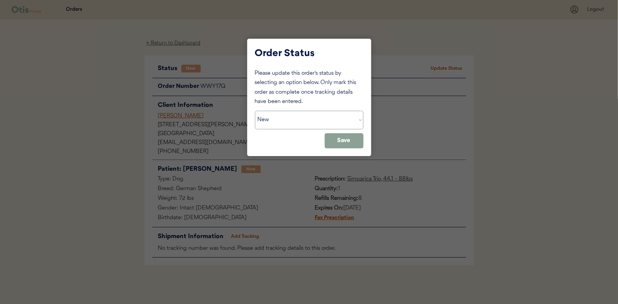
click at [326, 117] on select "Status On Hold New In Progress Complete Pending HW Consent Canceled" at bounding box center [309, 120] width 108 height 19
select select ""in_progress""
click at [255, 111] on select "Status On Hold New In Progress Complete Pending HW Consent Canceled" at bounding box center [309, 120] width 108 height 19
click at [351, 139] on button "Save" at bounding box center [343, 140] width 39 height 15
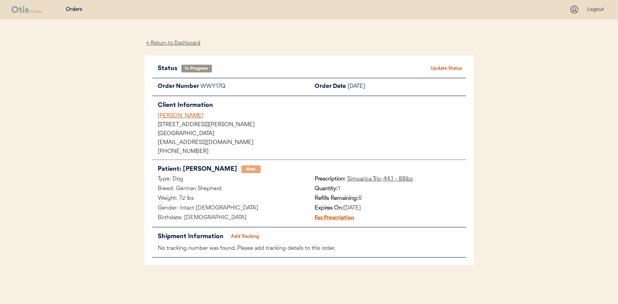
click at [181, 44] on div "← Return to Dashboard" at bounding box center [173, 43] width 58 height 9
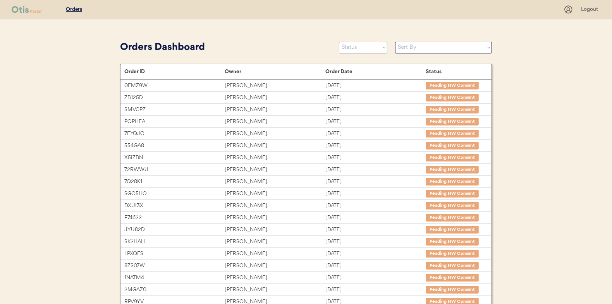
click at [357, 46] on select "Status On Hold New In Progress Complete Pending HW Consent Canceled" at bounding box center [363, 48] width 48 height 12
select select ""new""
click at [339, 42] on select "Status On Hold New In Progress Complete Pending HW Consent Canceled" at bounding box center [363, 48] width 48 height 12
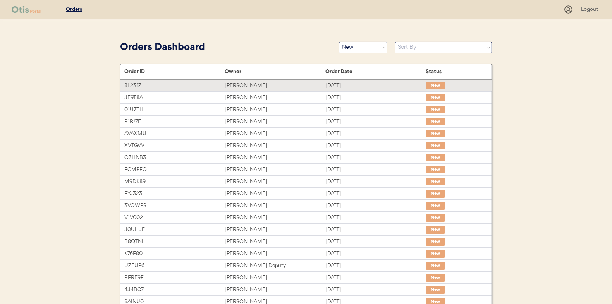
click at [332, 89] on div "Sep 14, 2025" at bounding box center [375, 85] width 100 height 9
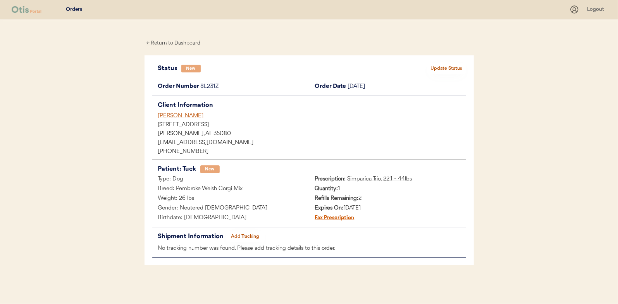
click at [444, 69] on button "Update Status" at bounding box center [446, 68] width 39 height 11
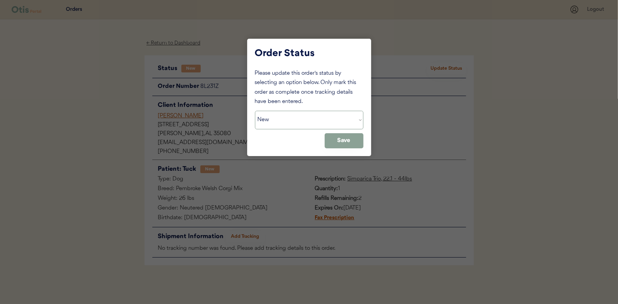
click at [317, 117] on select "Status On Hold New In Progress Complete Pending HW Consent Canceled" at bounding box center [309, 120] width 108 height 19
select select ""in_progress""
click at [255, 111] on select "Status On Hold New In Progress Complete Pending HW Consent Canceled" at bounding box center [309, 120] width 108 height 19
click at [335, 144] on button "Save" at bounding box center [343, 140] width 39 height 15
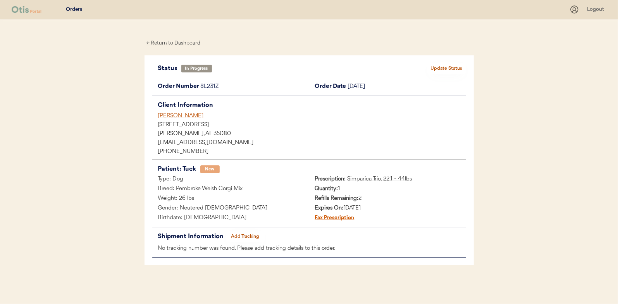
click at [181, 41] on div "← Return to Dashboard" at bounding box center [173, 43] width 58 height 9
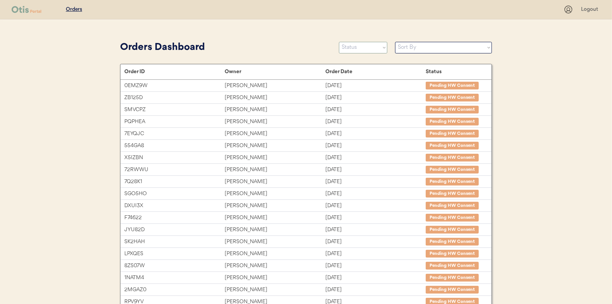
click at [347, 48] on select "Status On Hold New In Progress Complete Pending HW Consent Canceled" at bounding box center [363, 48] width 48 height 12
select select ""new""
click at [339, 42] on select "Status On Hold New In Progress Complete Pending HW Consent Canceled" at bounding box center [363, 48] width 48 height 12
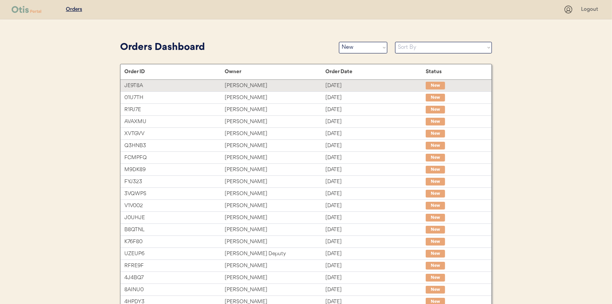
click at [350, 87] on div "Sep 7, 2025" at bounding box center [375, 85] width 100 height 9
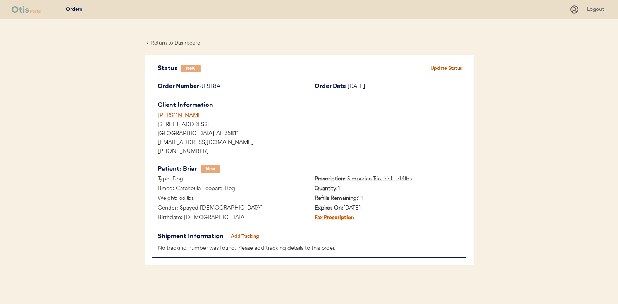
click at [434, 68] on button "Update Status" at bounding box center [446, 68] width 39 height 11
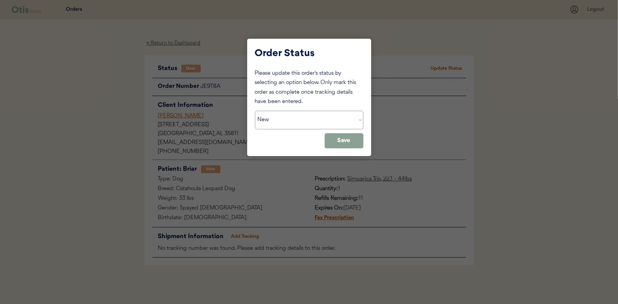
click at [284, 125] on select "Status On Hold New In Progress Complete Pending HW Consent Canceled" at bounding box center [309, 120] width 108 height 19
select select ""in_progress""
click at [255, 111] on select "Status On Hold New In Progress Complete Pending HW Consent Canceled" at bounding box center [309, 120] width 108 height 19
click at [331, 145] on button "Save" at bounding box center [343, 140] width 39 height 15
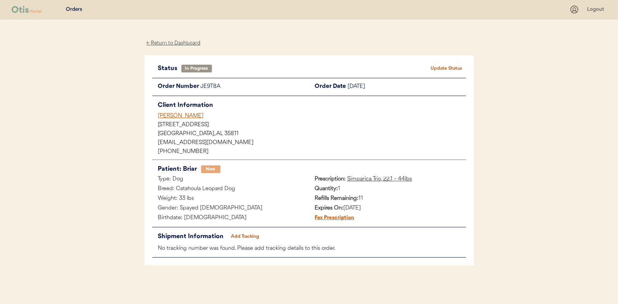
click at [182, 40] on div "← Return to Dashboard" at bounding box center [173, 43] width 58 height 9
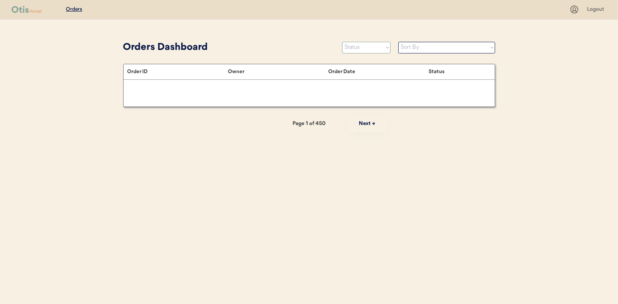
drag, startPoint x: 376, startPoint y: 50, endPoint x: 371, endPoint y: 54, distance: 6.0
click at [376, 50] on select "Status On Hold New In Progress Complete Pending HW Consent Canceled" at bounding box center [366, 48] width 48 height 12
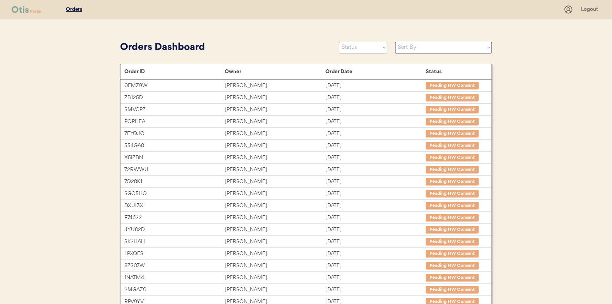
select select ""new""
click at [339, 42] on select "Status On Hold New In Progress Complete Pending HW Consent Canceled" at bounding box center [363, 48] width 48 height 12
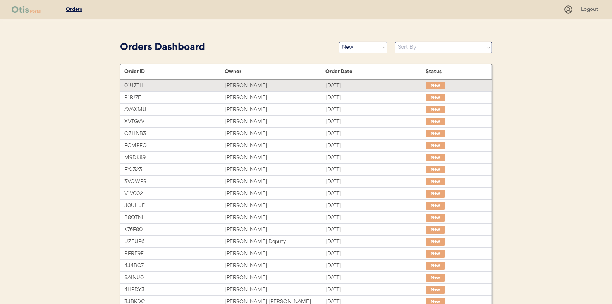
click at [339, 89] on div "Sep 14, 2025" at bounding box center [375, 85] width 100 height 9
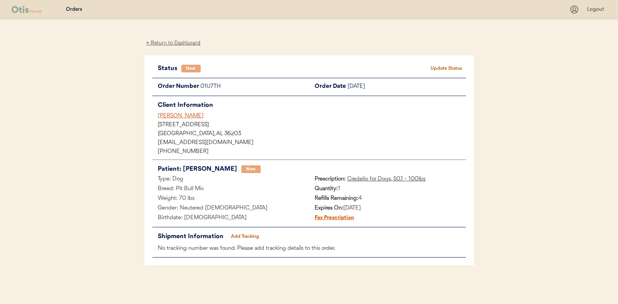
click at [454, 65] on button "Update Status" at bounding box center [446, 68] width 39 height 11
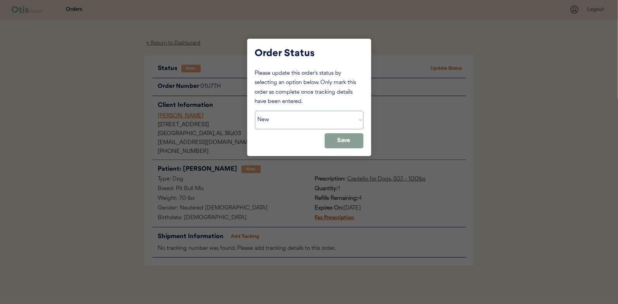
click at [333, 124] on select "Status On Hold New In Progress Complete Pending HW Consent Canceled" at bounding box center [309, 120] width 108 height 19
select select ""in_progress""
click at [255, 111] on select "Status On Hold New In Progress Complete Pending HW Consent Canceled" at bounding box center [309, 120] width 108 height 19
click at [335, 141] on button "Save" at bounding box center [343, 140] width 39 height 15
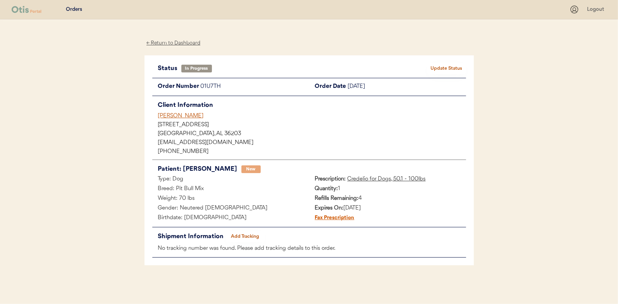
click at [175, 44] on div "← Return to Dashboard" at bounding box center [173, 43] width 58 height 9
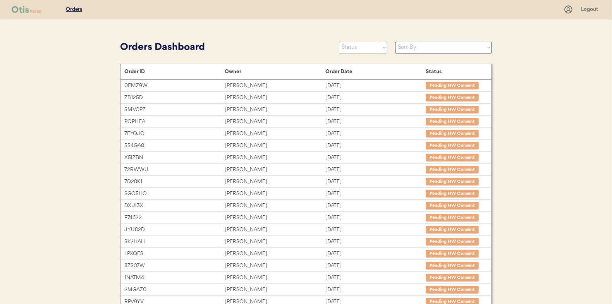
click at [369, 46] on select "Status On Hold New In Progress Complete Pending HW Consent Canceled" at bounding box center [363, 48] width 48 height 12
select select ""new""
click at [339, 42] on select "Status On Hold New In Progress Complete Pending HW Consent Canceled" at bounding box center [363, 48] width 48 height 12
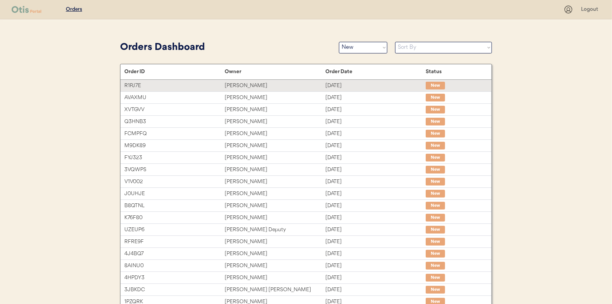
click at [370, 85] on div "Sep 14, 2025" at bounding box center [375, 85] width 100 height 9
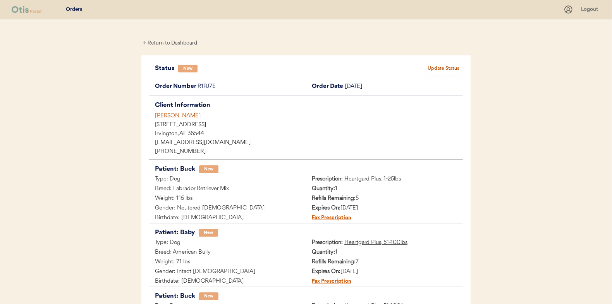
click at [448, 67] on button "Update Status" at bounding box center [443, 68] width 39 height 11
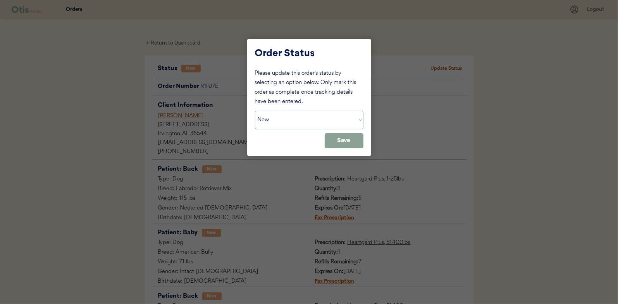
click at [288, 116] on select "Status On Hold New In Progress Complete Pending HW Consent Canceled" at bounding box center [309, 120] width 108 height 19
select select ""in_progress""
click at [255, 111] on select "Status On Hold New In Progress Complete Pending HW Consent Canceled" at bounding box center [309, 120] width 108 height 19
click at [349, 145] on button "Save" at bounding box center [343, 140] width 39 height 15
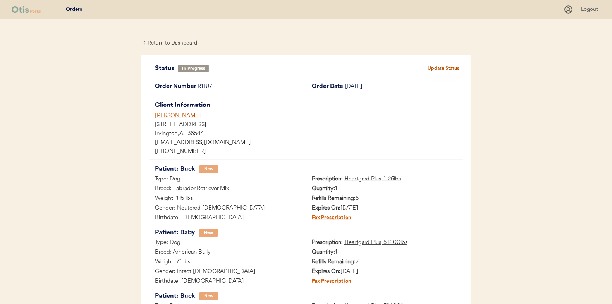
click at [170, 45] on div "← Return to Dashboard" at bounding box center [170, 43] width 58 height 9
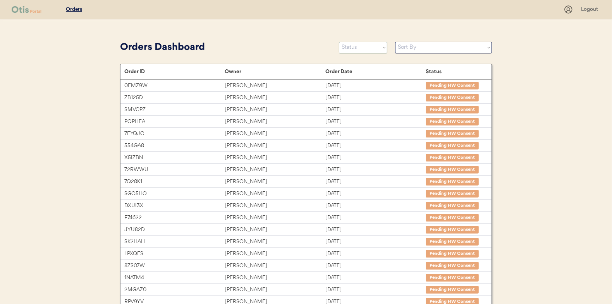
click at [350, 48] on select "Status On Hold New In Progress Complete Pending HW Consent Canceled" at bounding box center [363, 48] width 48 height 12
select select ""new""
click at [339, 42] on select "Status On Hold New In Progress Complete Pending HW Consent Canceled" at bounding box center [363, 48] width 48 height 12
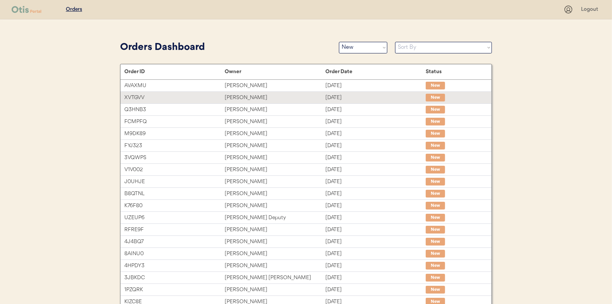
click at [341, 92] on div "XVTGVV Liana Castro Sep 14, 2025 New" at bounding box center [305, 98] width 371 height 12
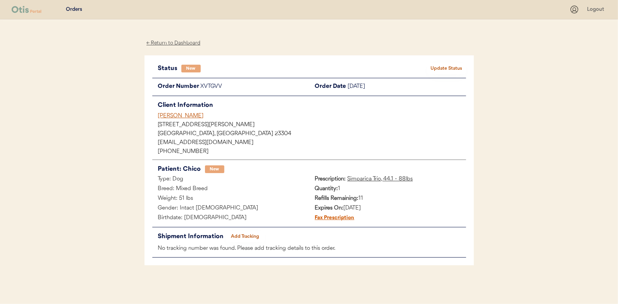
click at [448, 69] on button "Update Status" at bounding box center [446, 68] width 39 height 11
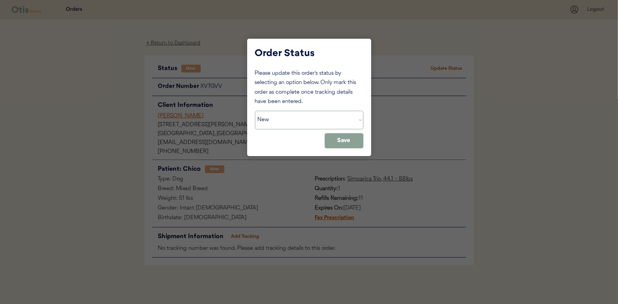
click at [308, 126] on select "Status On Hold New In Progress Complete Pending HW Consent Canceled" at bounding box center [309, 120] width 108 height 19
select select ""in_progress""
click at [255, 111] on select "Status On Hold New In Progress Complete Pending HW Consent Canceled" at bounding box center [309, 120] width 108 height 19
click at [353, 143] on button "Save" at bounding box center [343, 140] width 39 height 15
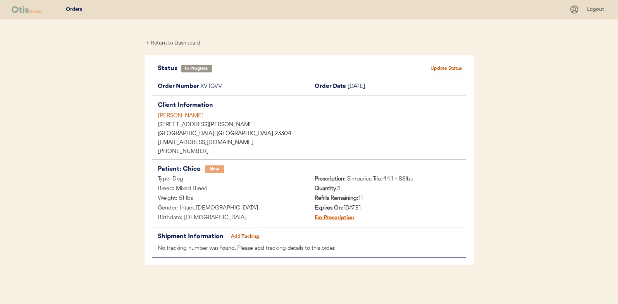
click at [186, 44] on div "← Return to Dashboard" at bounding box center [173, 43] width 58 height 9
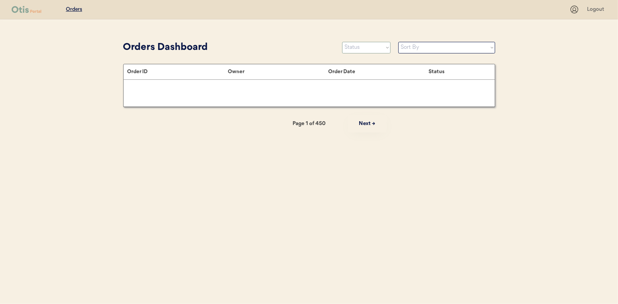
click at [369, 47] on select "Status On Hold New In Progress Complete Pending HW Consent Canceled" at bounding box center [366, 48] width 48 height 12
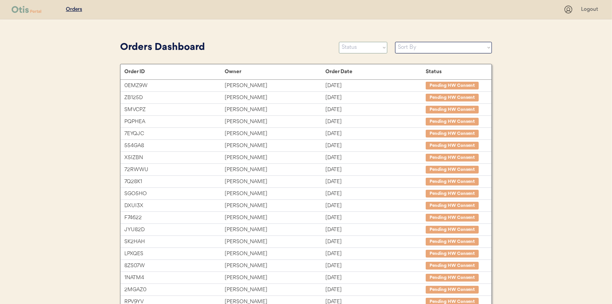
select select ""new""
click at [339, 42] on select "Status On Hold New In Progress Complete Pending HW Consent Canceled" at bounding box center [363, 48] width 48 height 12
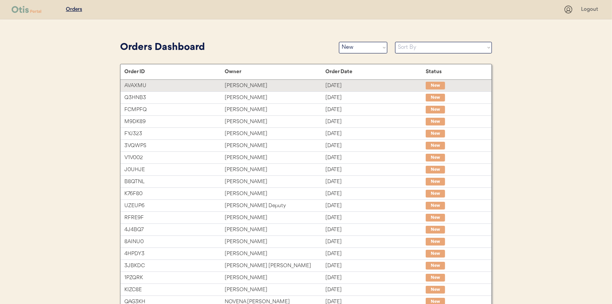
click at [360, 84] on div "[DATE]" at bounding box center [375, 85] width 100 height 9
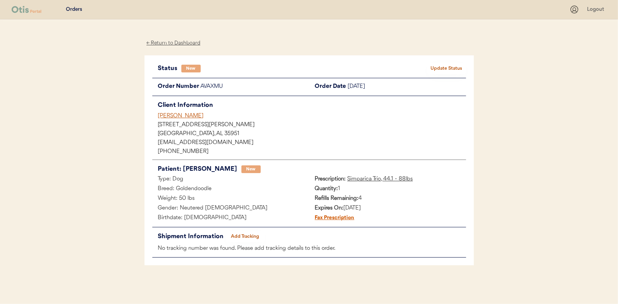
click at [457, 65] on button "Update Status" at bounding box center [446, 68] width 39 height 11
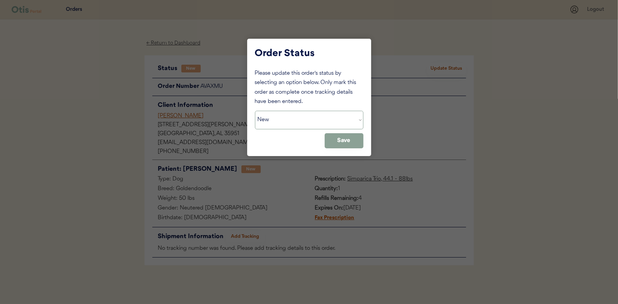
click at [333, 112] on select "Status On Hold New In Progress Complete Pending HW Consent Canceled" at bounding box center [309, 120] width 108 height 19
select select ""in_progress""
click at [255, 111] on select "Status On Hold New In Progress Complete Pending HW Consent Canceled" at bounding box center [309, 120] width 108 height 19
click at [338, 145] on button "Save" at bounding box center [343, 140] width 39 height 15
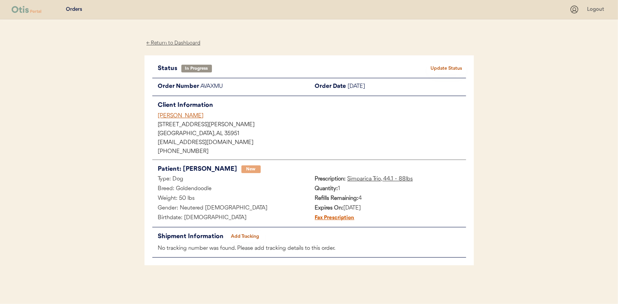
click at [168, 41] on div "← Return to Dashboard" at bounding box center [173, 43] width 58 height 9
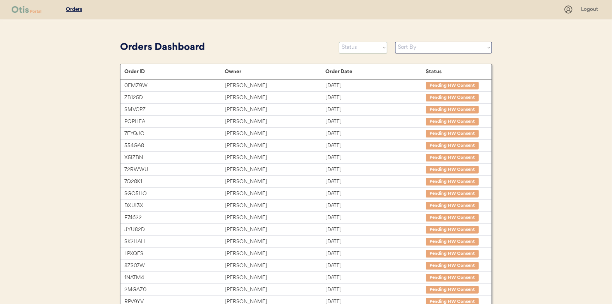
click at [357, 49] on select "Status On Hold New In Progress Complete Pending HW Consent Canceled" at bounding box center [363, 48] width 48 height 12
select select ""new""
click at [339, 42] on select "Status On Hold New In Progress Complete Pending HW Consent Canceled" at bounding box center [363, 48] width 48 height 12
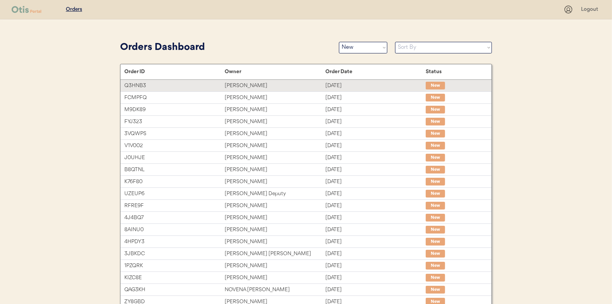
click at [292, 89] on div "[PERSON_NAME]" at bounding box center [275, 85] width 100 height 9
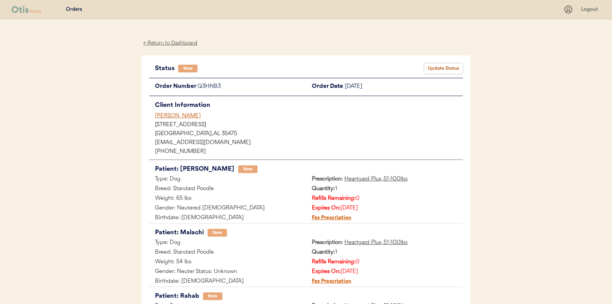
click at [451, 67] on button "Update Status" at bounding box center [443, 68] width 39 height 11
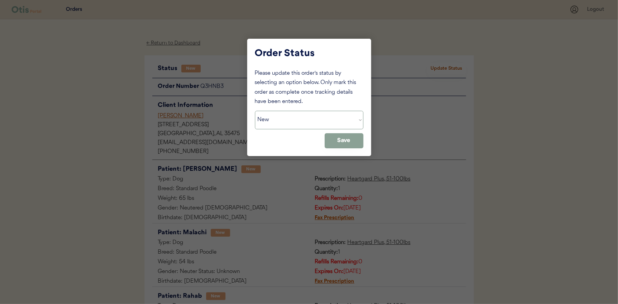
click at [263, 123] on select "Status On Hold New In Progress Complete Pending HW Consent Canceled" at bounding box center [309, 120] width 108 height 19
select select ""in_progress""
click at [255, 111] on select "Status On Hold New In Progress Complete Pending HW Consent Canceled" at bounding box center [309, 120] width 108 height 19
click at [332, 142] on button "Save" at bounding box center [343, 140] width 39 height 15
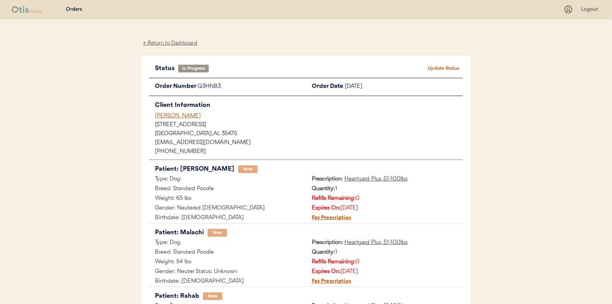
click at [177, 43] on div "← Return to Dashboard" at bounding box center [170, 43] width 58 height 9
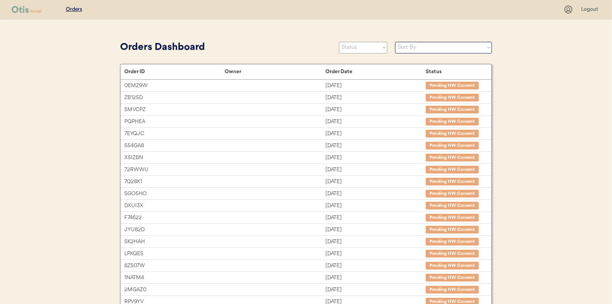
click at [358, 50] on select "Status On Hold New In Progress Complete Pending HW Consent Canceled" at bounding box center [363, 48] width 48 height 12
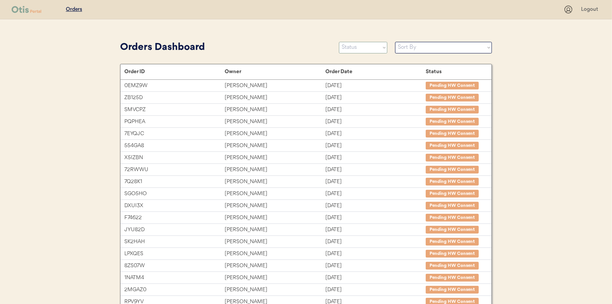
select select ""new""
click at [339, 42] on select "Status On Hold New In Progress Complete Pending HW Consent Canceled" at bounding box center [363, 48] width 48 height 12
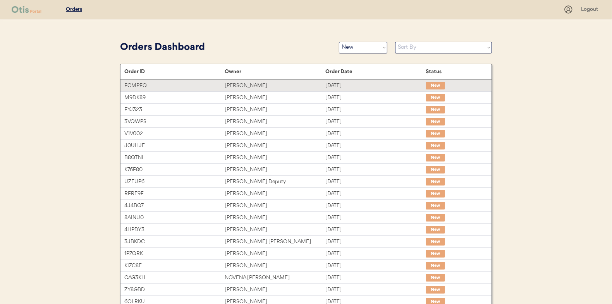
click at [354, 89] on div "[DATE]" at bounding box center [375, 85] width 100 height 9
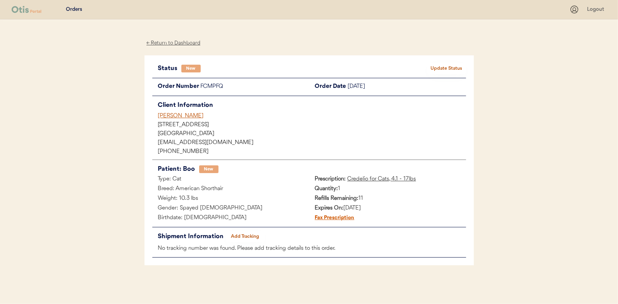
click at [436, 63] on button "Update Status" at bounding box center [446, 68] width 39 height 11
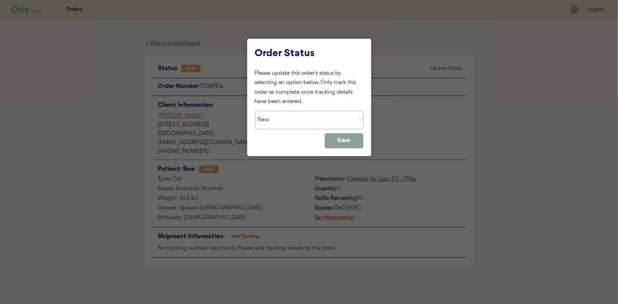
click at [331, 120] on select "Status On Hold New In Progress Complete Pending HW Consent Canceled" at bounding box center [309, 120] width 108 height 19
select select ""in_progress""
click at [255, 111] on select "Status On Hold New In Progress Complete Pending HW Consent Canceled" at bounding box center [309, 120] width 108 height 19
click at [349, 146] on button "Save" at bounding box center [343, 140] width 39 height 15
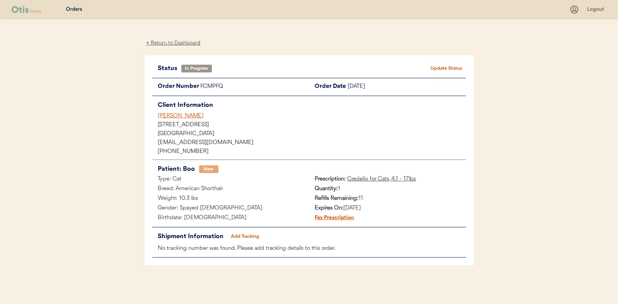
click at [173, 43] on div "← Return to Dashboard" at bounding box center [173, 43] width 58 height 9
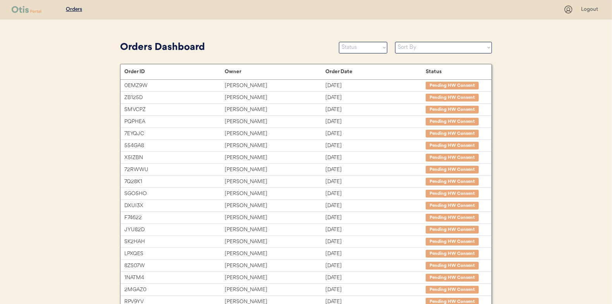
click at [354, 55] on div "Orders Dashboard Status On Hold New In Progress Complete Pending HW Consent Can…" at bounding box center [306, 47] width 372 height 17
drag, startPoint x: 353, startPoint y: 49, endPoint x: 345, endPoint y: 53, distance: 8.7
click at [353, 49] on select "Status On Hold New In Progress Complete Pending HW Consent Canceled" at bounding box center [363, 48] width 48 height 12
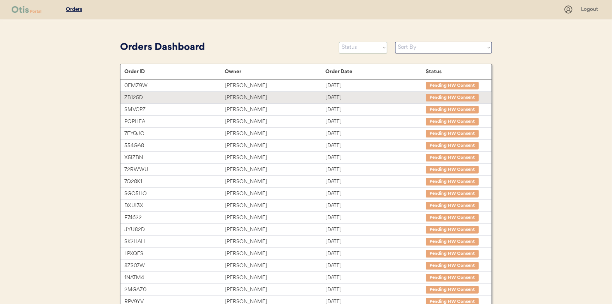
select select ""new""
click at [339, 42] on select "Status On Hold New In Progress Complete Pending HW Consent Canceled" at bounding box center [363, 48] width 48 height 12
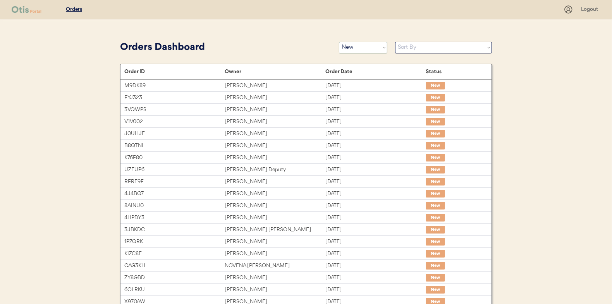
click at [357, 48] on select "Status On Hold New In Progress Complete Pending HW Consent Canceled" at bounding box center [363, 48] width 48 height 12
click at [339, 42] on select "Status On Hold New In Progress Complete Pending HW Consent Canceled" at bounding box center [363, 48] width 48 height 12
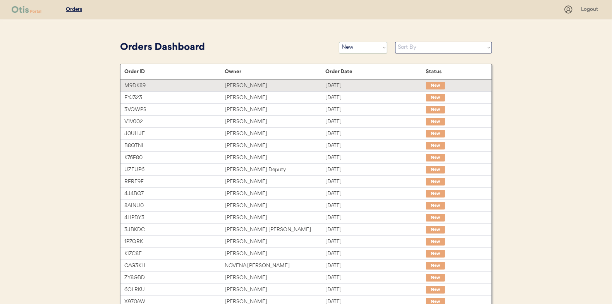
click at [342, 82] on div "Sep 14, 2025" at bounding box center [375, 85] width 100 height 9
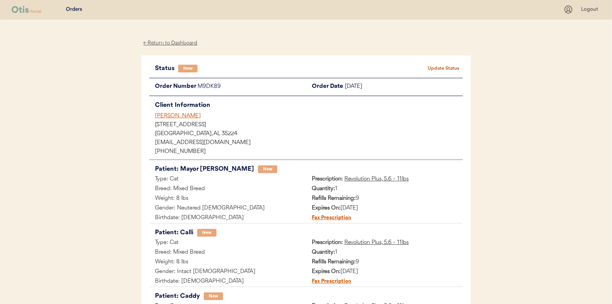
click at [429, 67] on button "Update Status" at bounding box center [443, 68] width 39 height 11
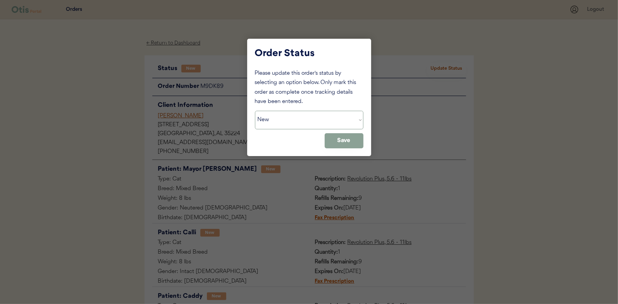
click at [351, 120] on select "Status On Hold New In Progress Complete Pending HW Consent Canceled" at bounding box center [309, 120] width 108 height 19
select select ""in_progress""
click at [255, 111] on select "Status On Hold New In Progress Complete Pending HW Consent Canceled" at bounding box center [309, 120] width 108 height 19
click at [346, 142] on button "Save" at bounding box center [343, 140] width 39 height 15
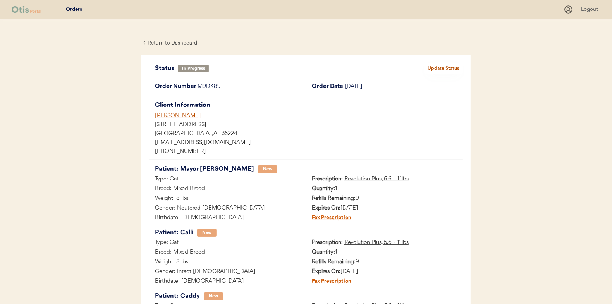
click at [161, 45] on div "← Return to Dashboard" at bounding box center [170, 43] width 58 height 9
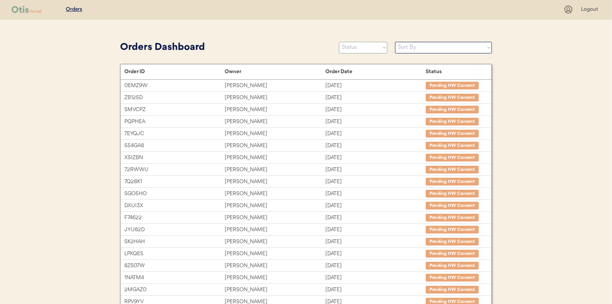
click at [354, 51] on select "Status On Hold New In Progress Complete Pending HW Consent Canceled" at bounding box center [363, 48] width 48 height 12
select select ""new""
click at [339, 42] on select "Status On Hold New In Progress Complete Pending HW Consent Canceled" at bounding box center [363, 48] width 48 height 12
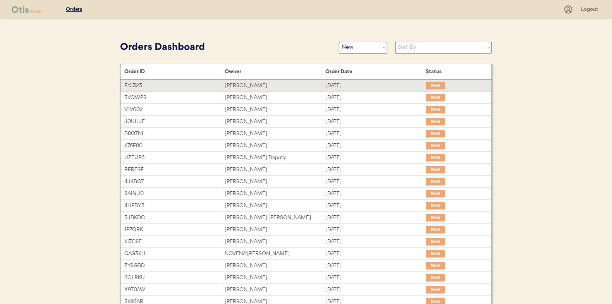
click at [339, 83] on div "[DATE]" at bounding box center [375, 85] width 100 height 9
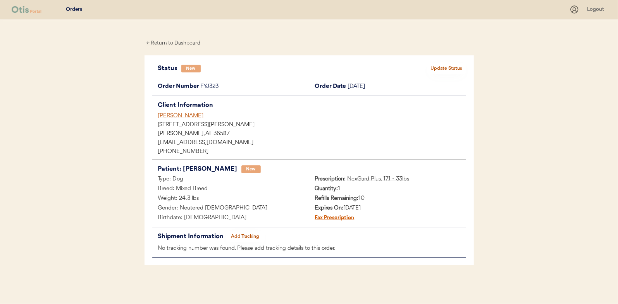
click at [455, 65] on button "Update Status" at bounding box center [446, 68] width 39 height 11
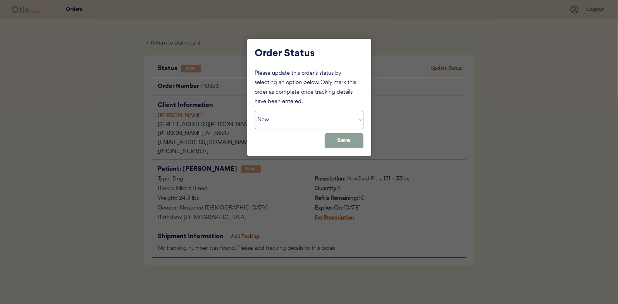
drag, startPoint x: 333, startPoint y: 119, endPoint x: 324, endPoint y: 123, distance: 9.6
click at [333, 119] on select "Status On Hold New In Progress Complete Pending HW Consent Canceled" at bounding box center [309, 120] width 108 height 19
select select ""in_progress""
click at [255, 111] on select "Status On Hold New In Progress Complete Pending HW Consent Canceled" at bounding box center [309, 120] width 108 height 19
click at [346, 140] on button "Save" at bounding box center [343, 140] width 39 height 15
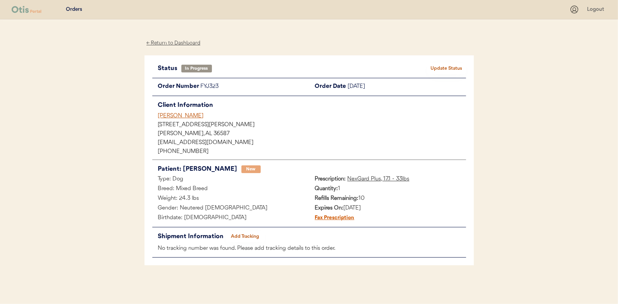
click at [166, 41] on div "← Return to Dashboard" at bounding box center [173, 43] width 58 height 9
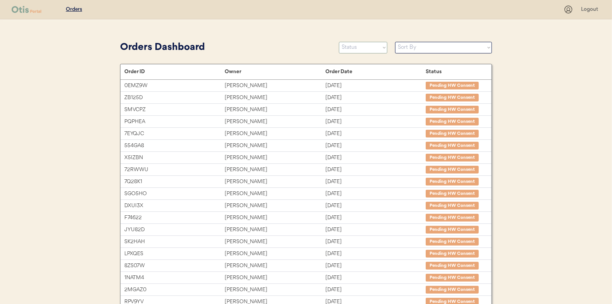
click at [374, 47] on select "Status On Hold New In Progress Complete Pending HW Consent Canceled" at bounding box center [363, 48] width 48 height 12
select select ""new""
click at [339, 42] on select "Status On Hold New In Progress Complete Pending HW Consent Canceled" at bounding box center [363, 48] width 48 height 12
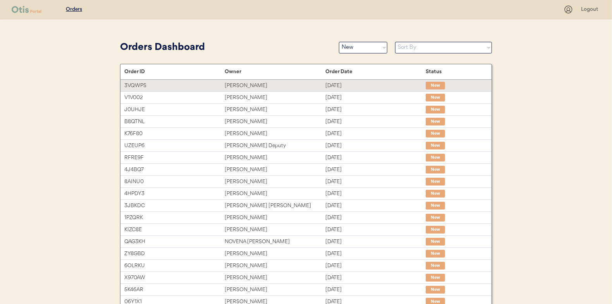
click at [338, 82] on div "Sep 14, 2025" at bounding box center [375, 85] width 100 height 9
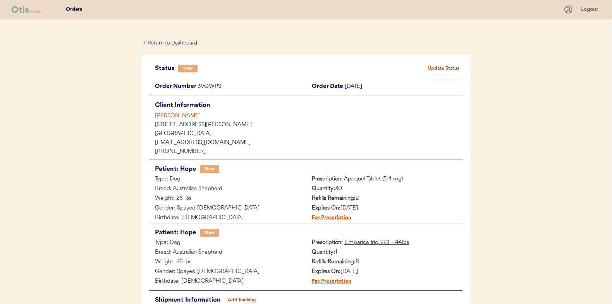
click at [444, 67] on button "Update Status" at bounding box center [443, 68] width 39 height 11
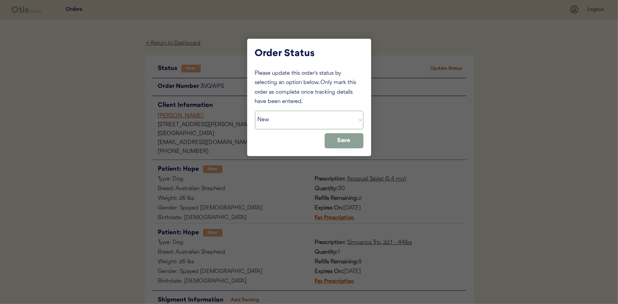
click at [302, 122] on select "Status On Hold New In Progress Complete Pending HW Consent Canceled" at bounding box center [309, 120] width 108 height 19
select select ""in_progress""
click at [255, 111] on select "Status On Hold New In Progress Complete Pending HW Consent Canceled" at bounding box center [309, 120] width 108 height 19
click at [347, 138] on button "Save" at bounding box center [343, 140] width 39 height 15
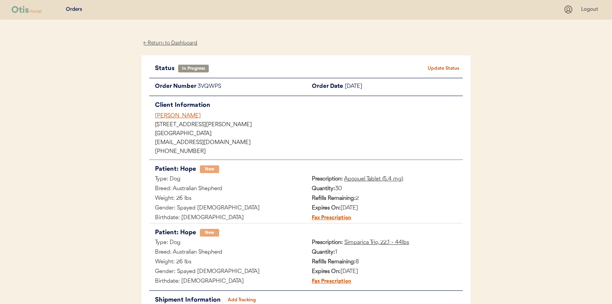
click at [173, 45] on div "← Return to Dashboard" at bounding box center [170, 43] width 58 height 9
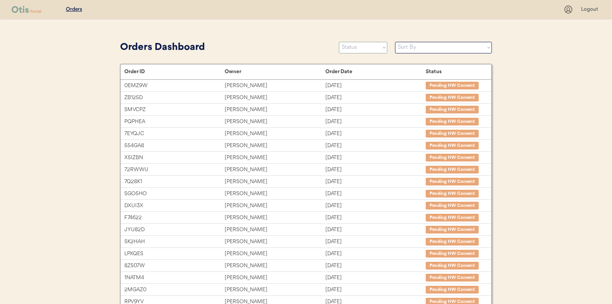
click at [353, 51] on select "Status On Hold New In Progress Complete Pending HW Consent Canceled" at bounding box center [363, 48] width 48 height 12
select select ""new""
click at [339, 42] on select "Status On Hold New In Progress Complete Pending HW Consent Canceled" at bounding box center [363, 48] width 48 height 12
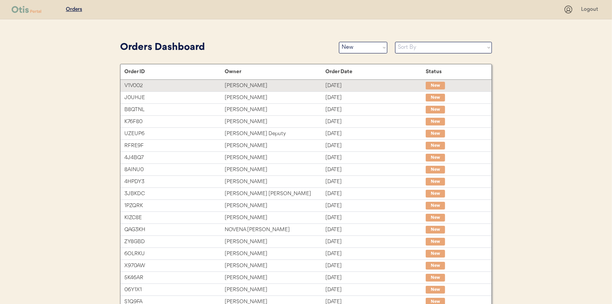
click at [290, 81] on div "Debra Martin" at bounding box center [275, 85] width 100 height 9
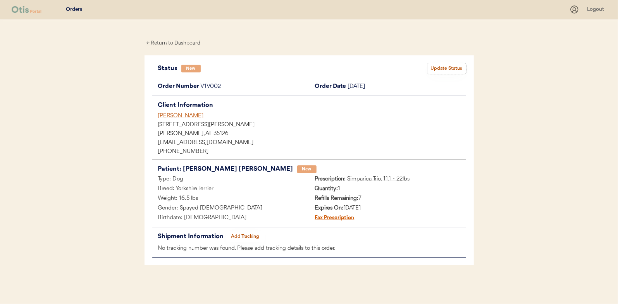
click at [447, 65] on button "Update Status" at bounding box center [446, 68] width 39 height 11
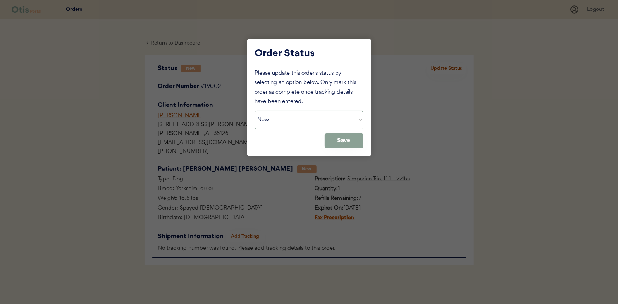
click at [315, 119] on select "Status On Hold New In Progress Complete Pending HW Consent Canceled" at bounding box center [309, 120] width 108 height 19
select select ""in_progress""
click at [255, 111] on select "Status On Hold New In Progress Complete Pending HW Consent Canceled" at bounding box center [309, 120] width 108 height 19
click at [338, 143] on button "Save" at bounding box center [343, 140] width 39 height 15
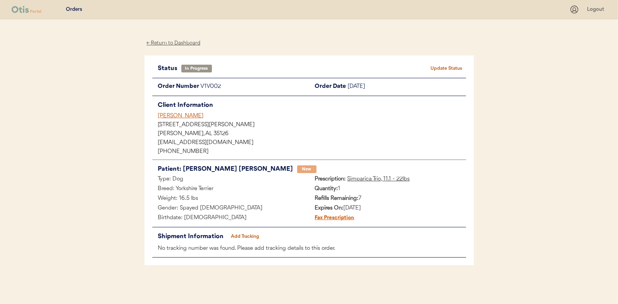
click at [161, 40] on div "← Return to Dashboard" at bounding box center [173, 43] width 58 height 9
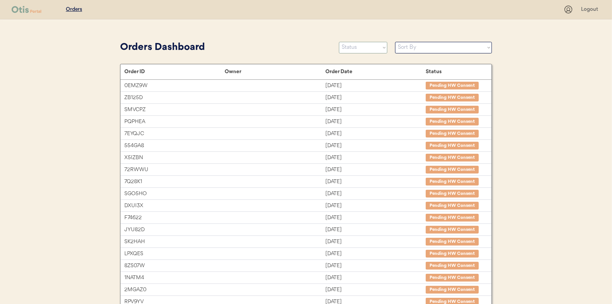
click at [375, 50] on select "Status On Hold New In Progress Complete Pending HW Consent Canceled" at bounding box center [363, 48] width 48 height 12
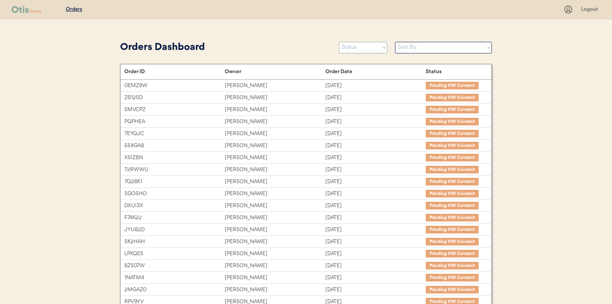
select select ""new""
click at [339, 42] on select "Status On Hold New In Progress Complete Pending HW Consent Canceled" at bounding box center [363, 48] width 48 height 12
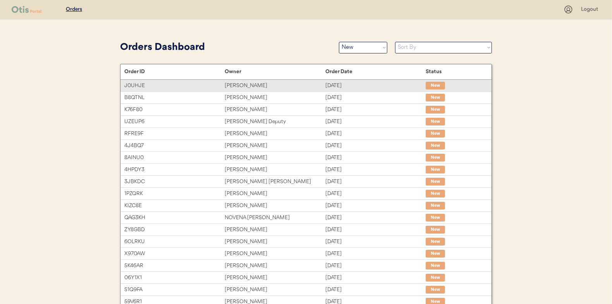
click at [347, 89] on div "[DATE]" at bounding box center [375, 85] width 100 height 9
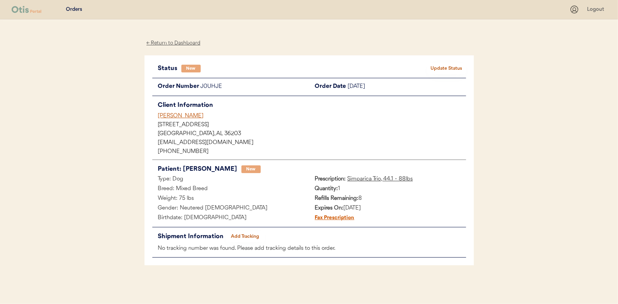
click at [439, 69] on button "Update Status" at bounding box center [446, 68] width 39 height 11
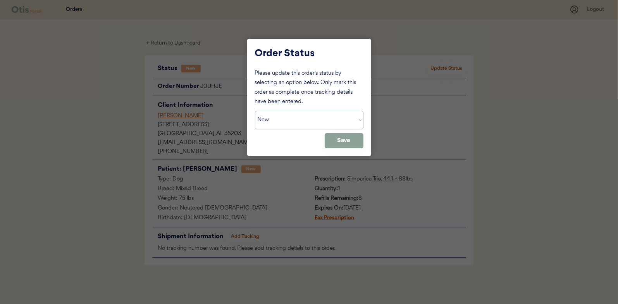
click at [327, 116] on select "Status On Hold New In Progress Complete Pending HW Consent Canceled" at bounding box center [309, 120] width 108 height 19
select select ""in_progress""
click at [255, 111] on select "Status On Hold New In Progress Complete Pending HW Consent Canceled" at bounding box center [309, 120] width 108 height 19
click at [347, 141] on button "Save" at bounding box center [343, 140] width 39 height 15
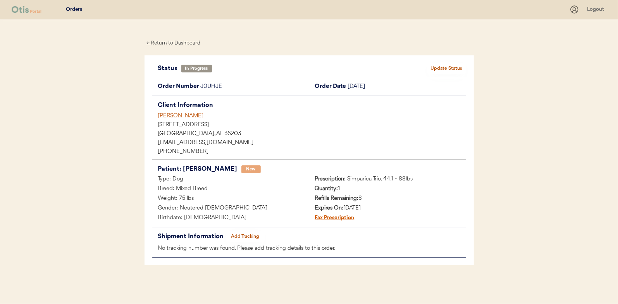
click at [181, 46] on div "← Return to Dashboard" at bounding box center [173, 43] width 58 height 9
